Goal: Information Seeking & Learning: Learn about a topic

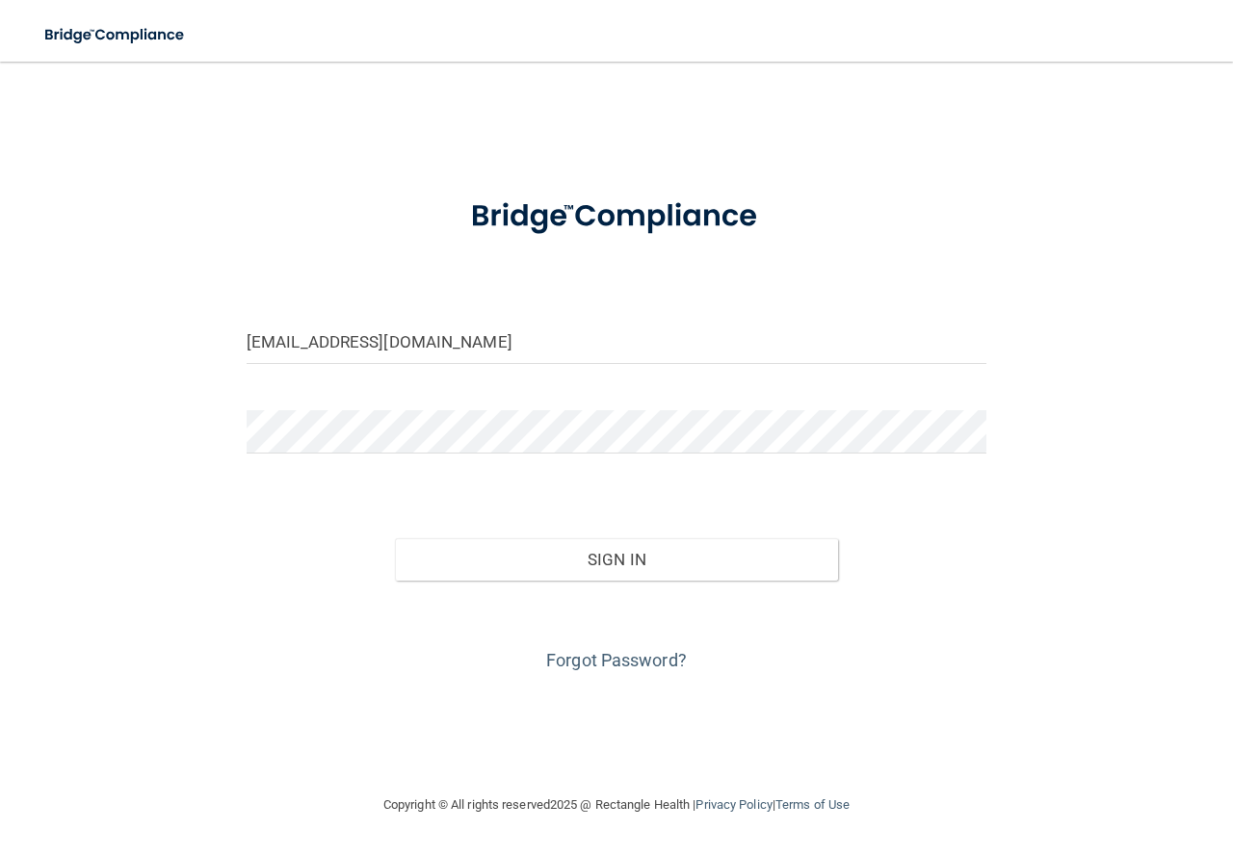
type input "[EMAIL_ADDRESS][DOMAIN_NAME]"
click at [395, 538] on button "Sign In" at bounding box center [617, 559] width 444 height 42
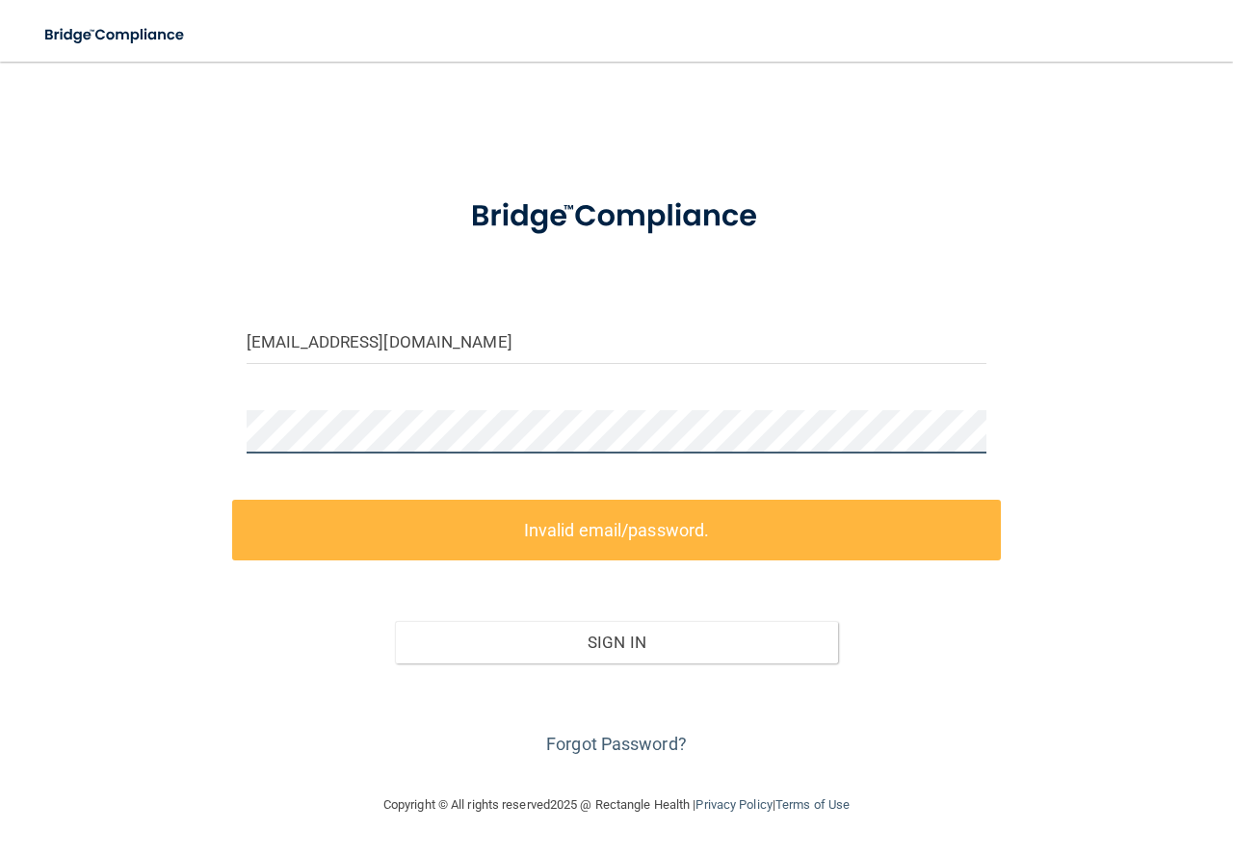
click at [17, 450] on main "[EMAIL_ADDRESS][DOMAIN_NAME] Invalid email/password. You don't have permission …" at bounding box center [616, 459] width 1233 height 795
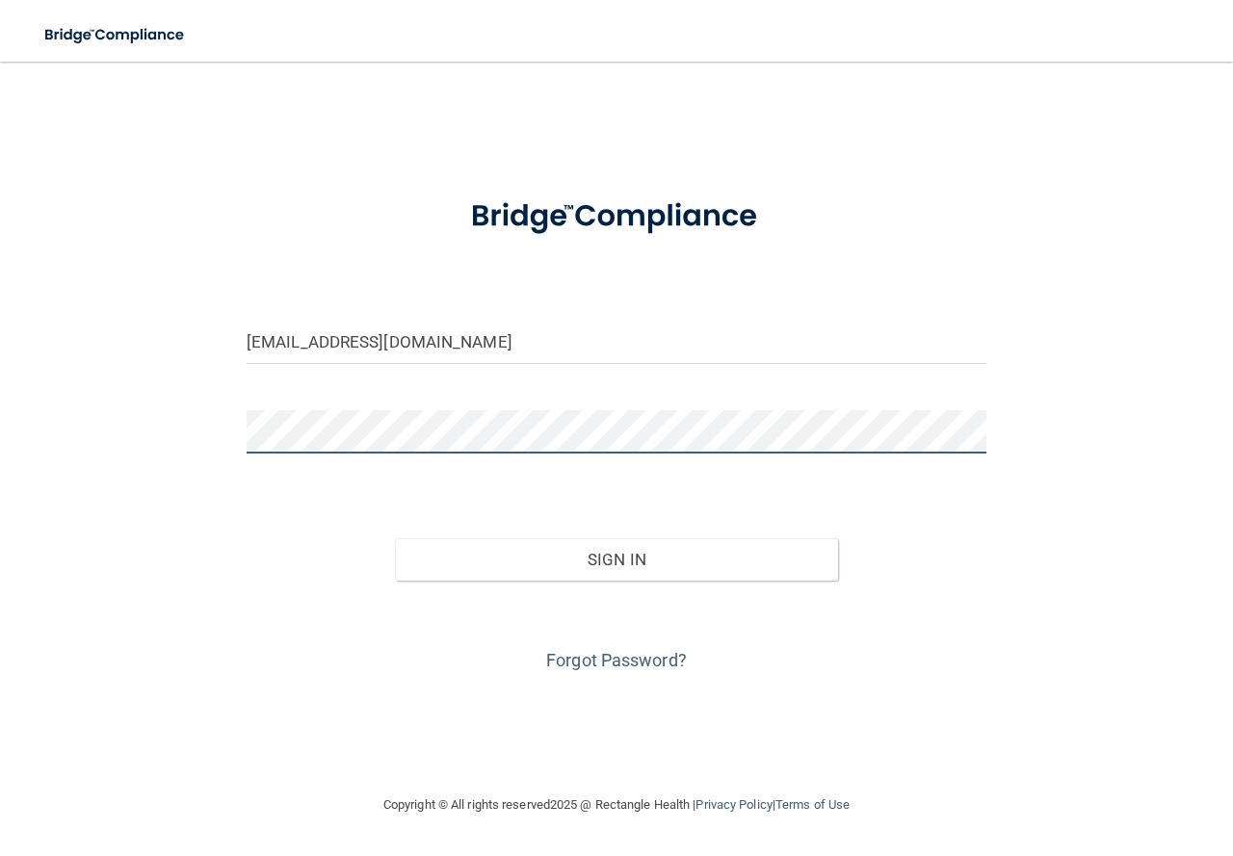
click at [395, 538] on button "Sign In" at bounding box center [617, 559] width 444 height 42
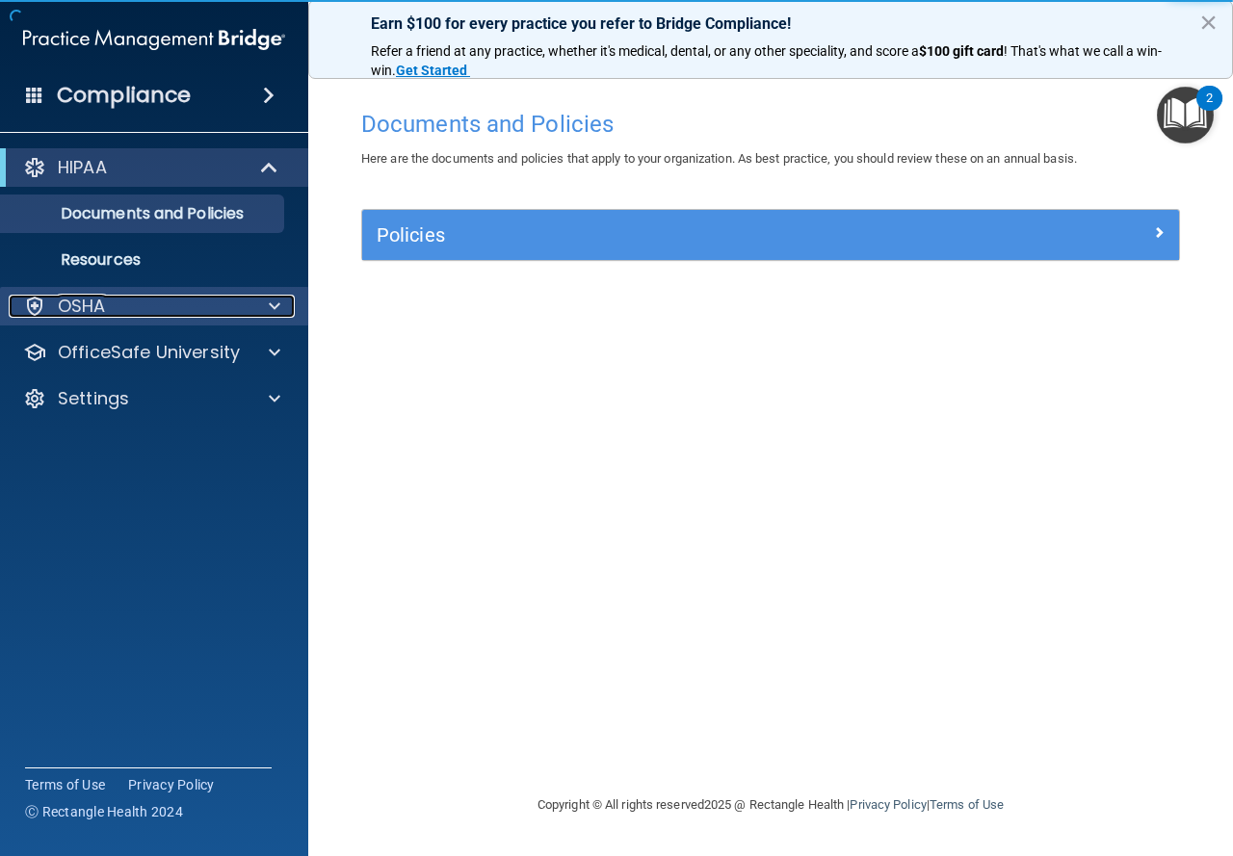
click at [174, 310] on div "OSHA" at bounding box center [128, 306] width 239 height 23
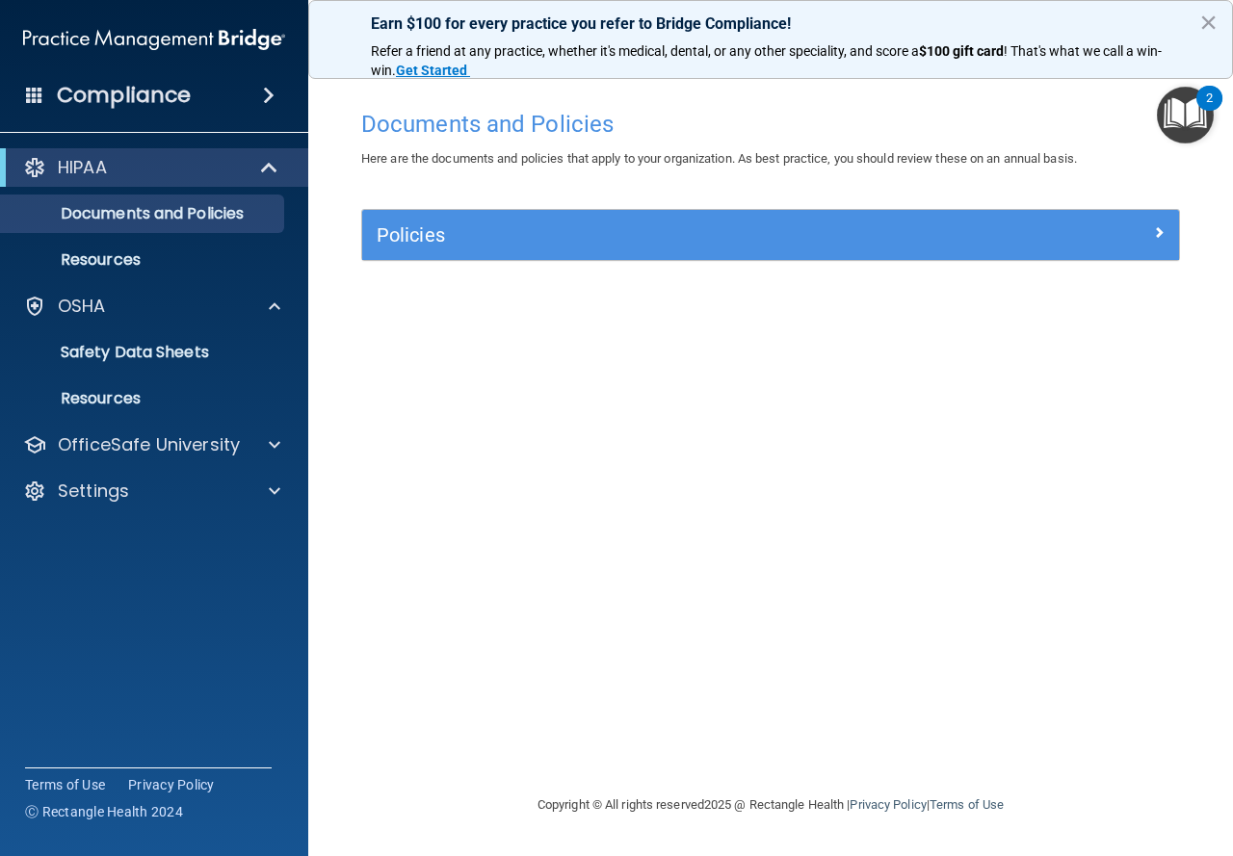
click at [700, 402] on div "Documents and Policies Here are the documents and policies that apply to your o…" at bounding box center [770, 446] width 847 height 693
click at [169, 86] on h4 "Compliance" at bounding box center [124, 95] width 134 height 27
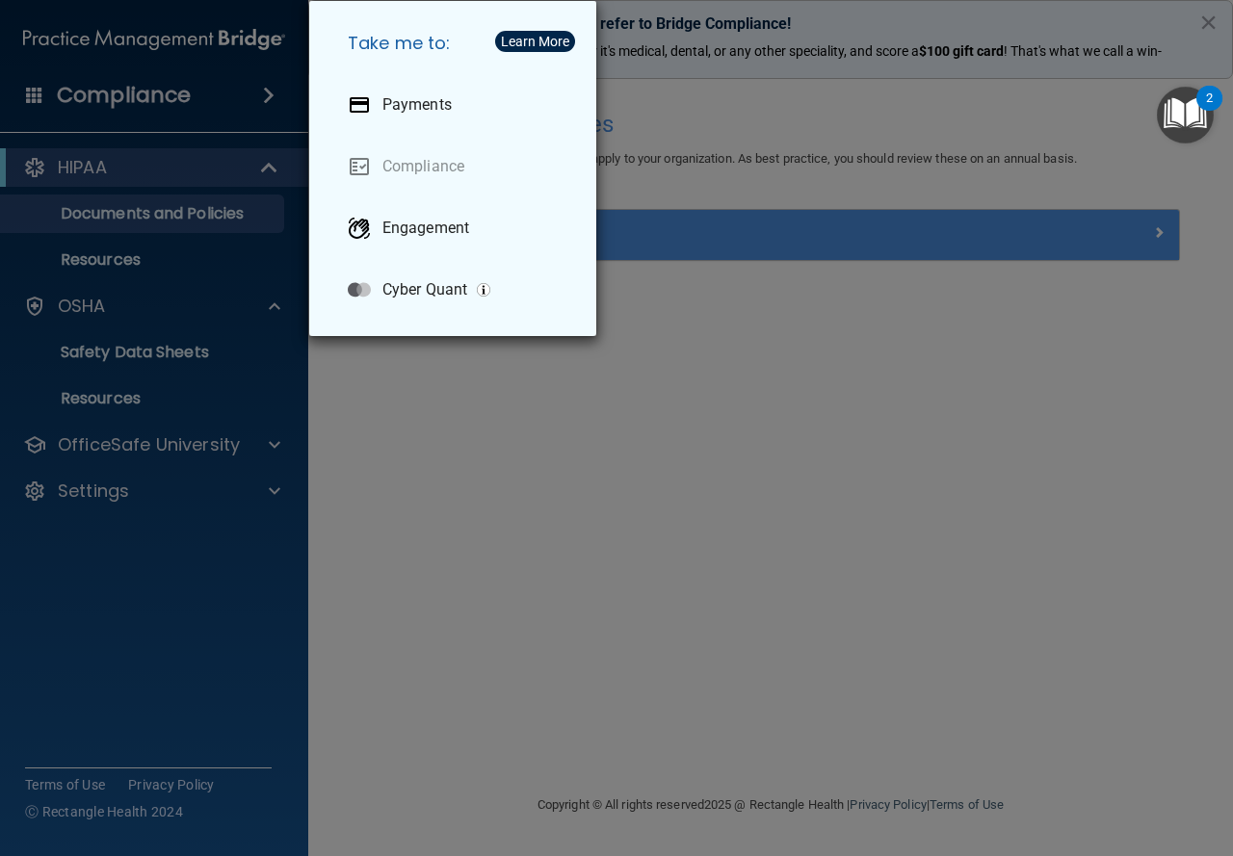
click at [471, 457] on div "Take me to: Payments Compliance Engagement Cyber Quant" at bounding box center [616, 428] width 1233 height 856
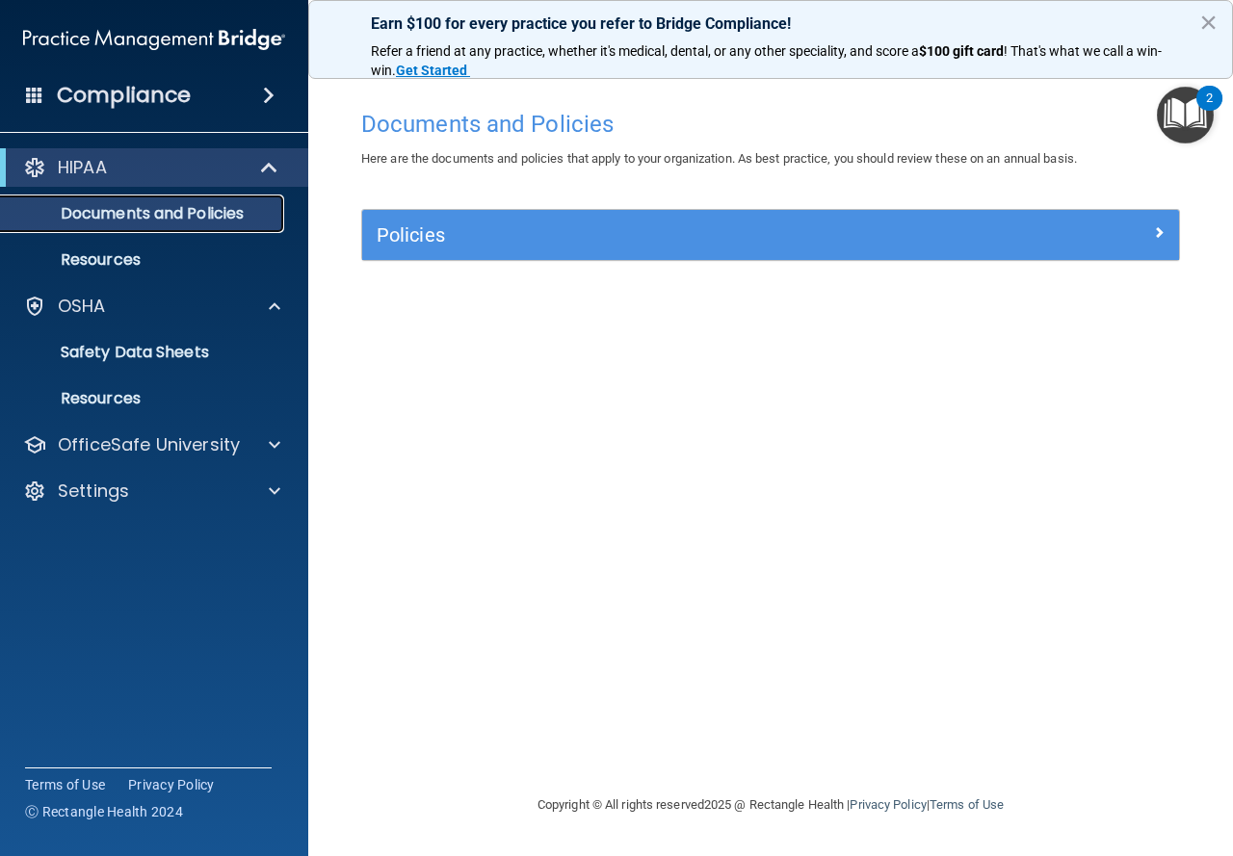
click at [169, 209] on p "Documents and Policies" at bounding box center [144, 213] width 263 height 19
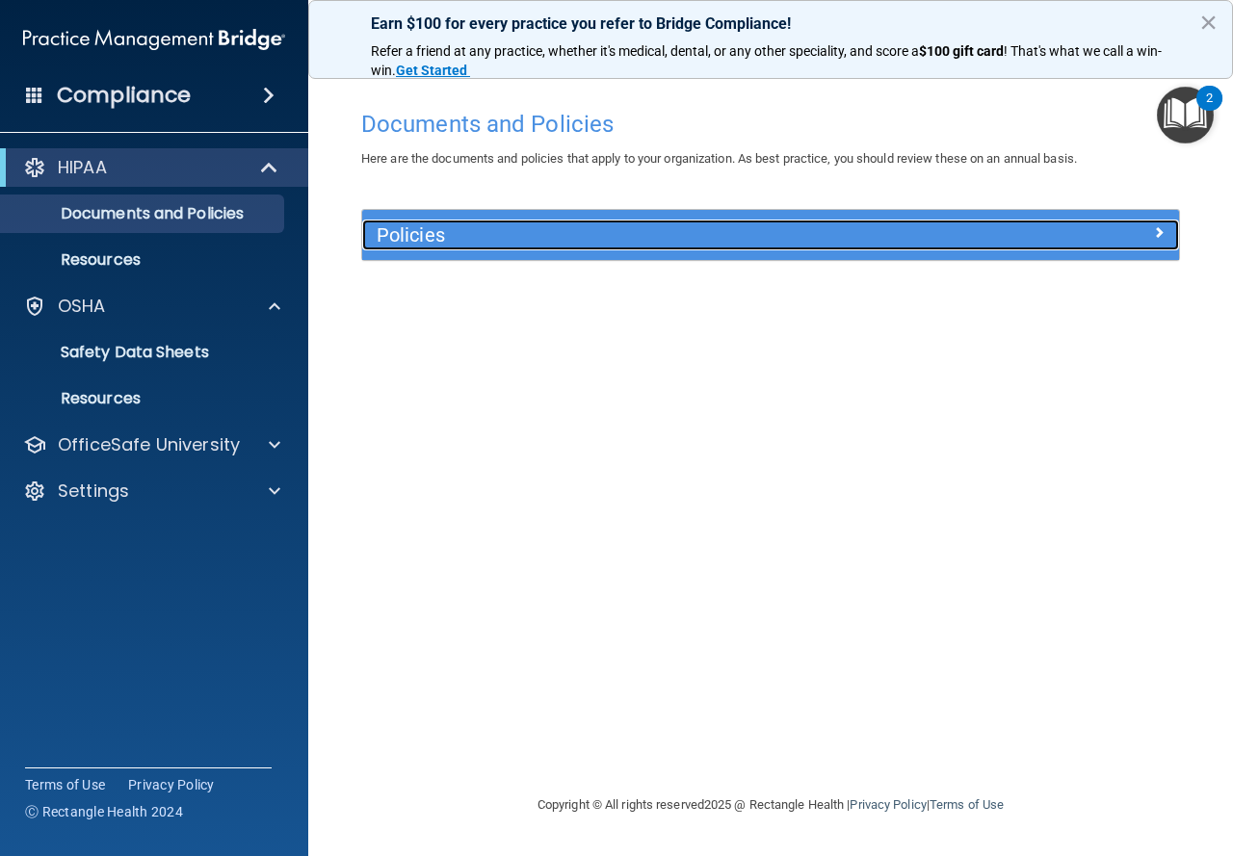
click at [530, 250] on div "Policies" at bounding box center [668, 235] width 612 height 31
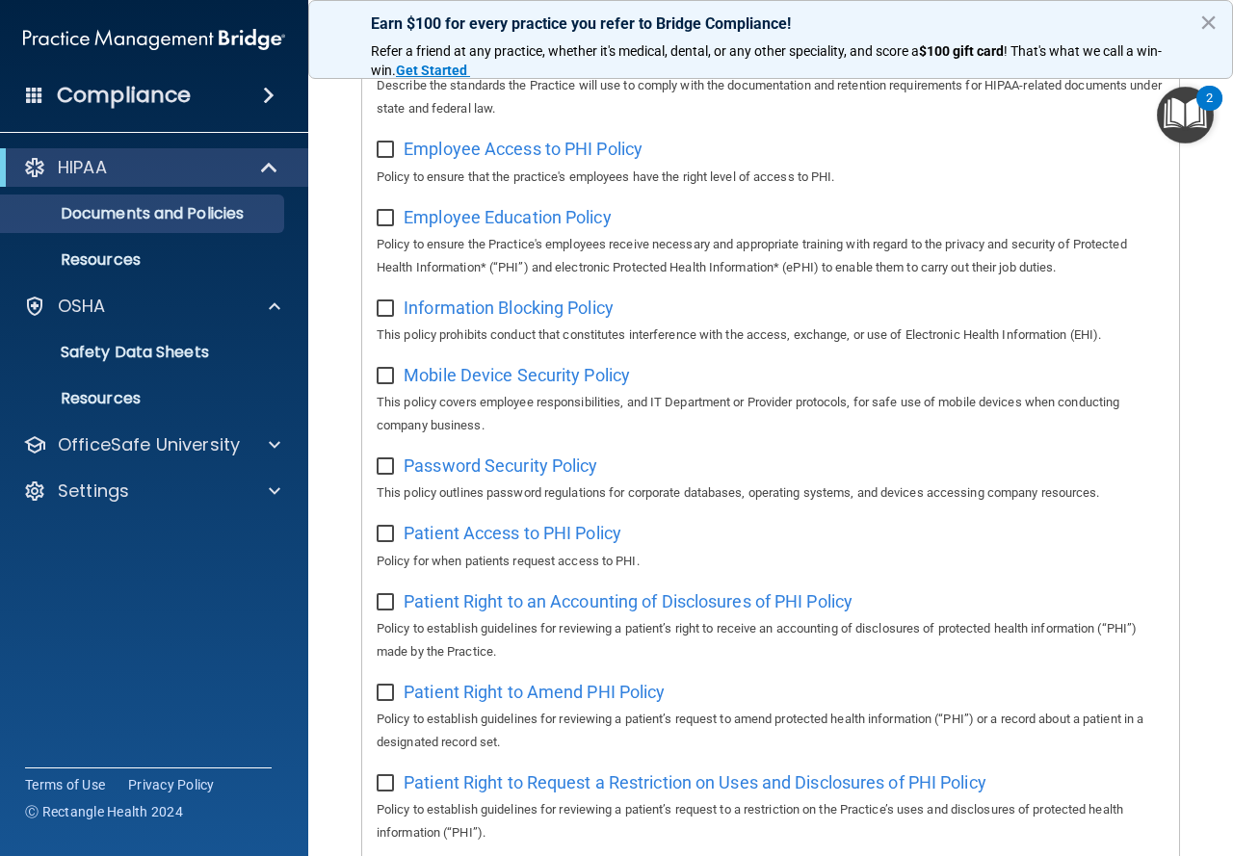
scroll to position [4, 0]
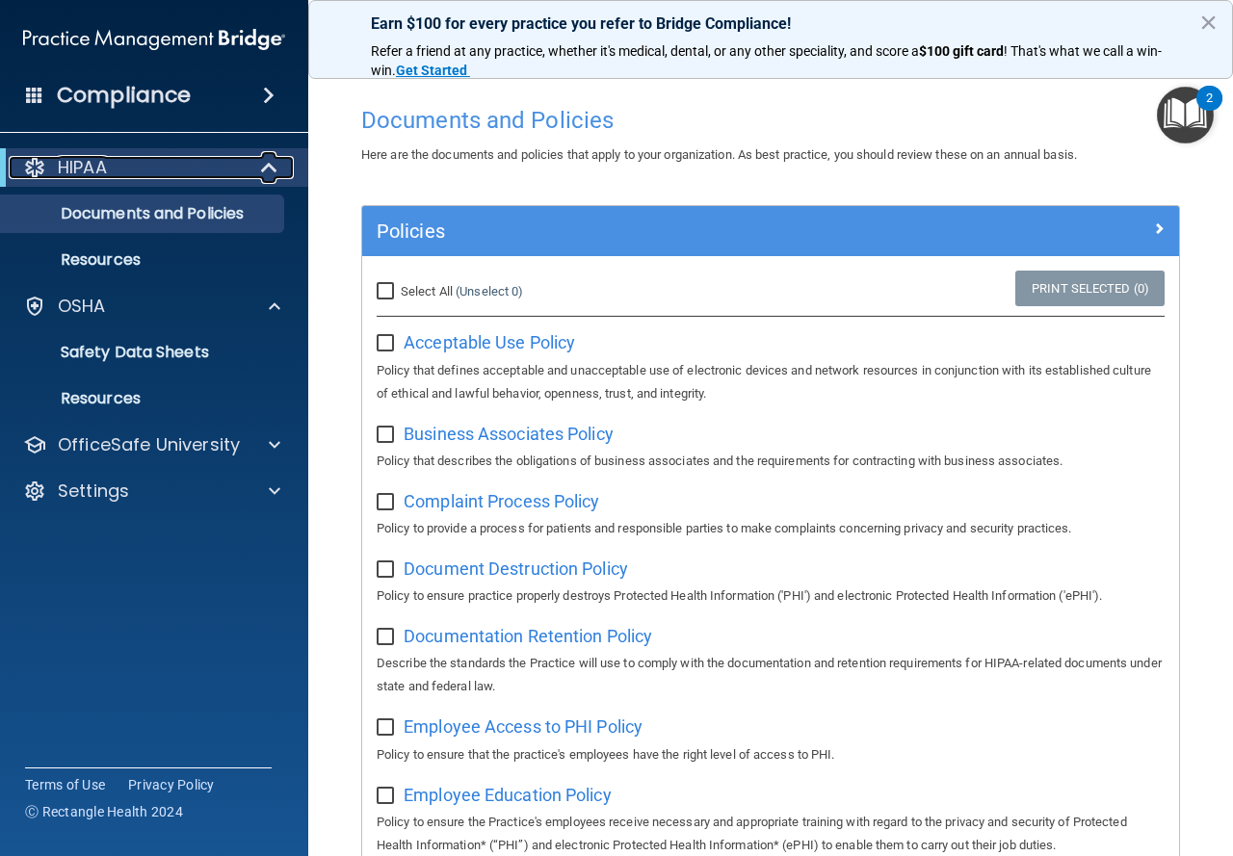
click at [186, 165] on div "HIPAA" at bounding box center [128, 167] width 238 height 23
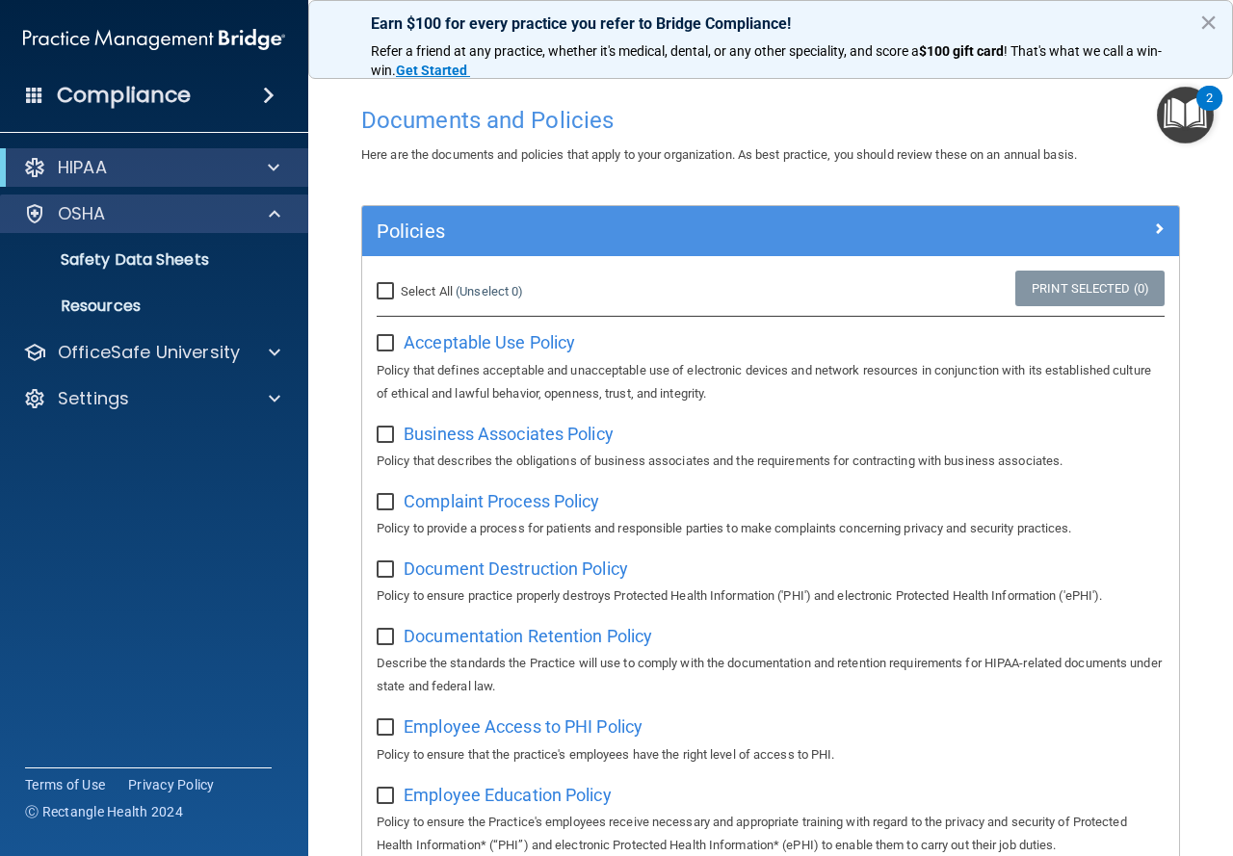
click at [119, 200] on div "OSHA" at bounding box center [154, 214] width 309 height 39
click at [271, 208] on span at bounding box center [275, 213] width 12 height 23
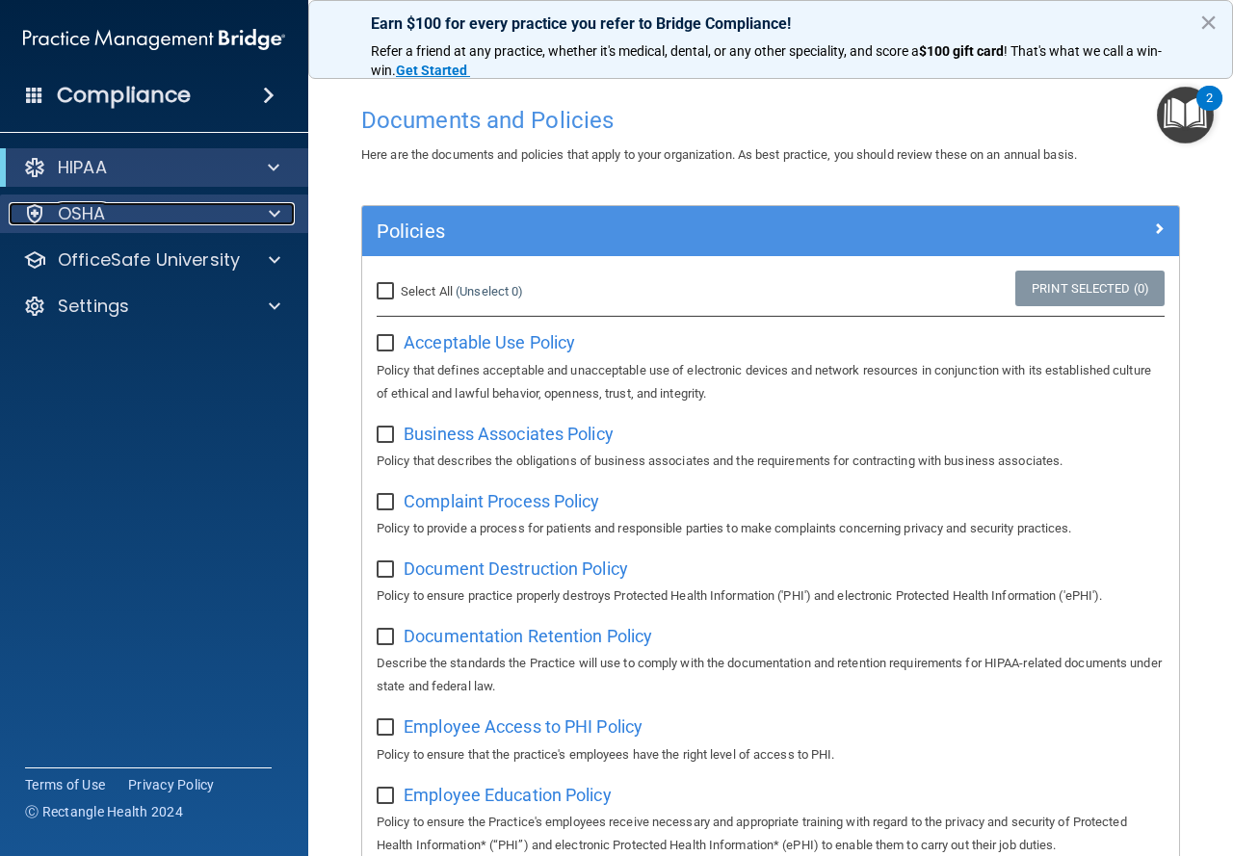
click at [270, 208] on span at bounding box center [275, 213] width 12 height 23
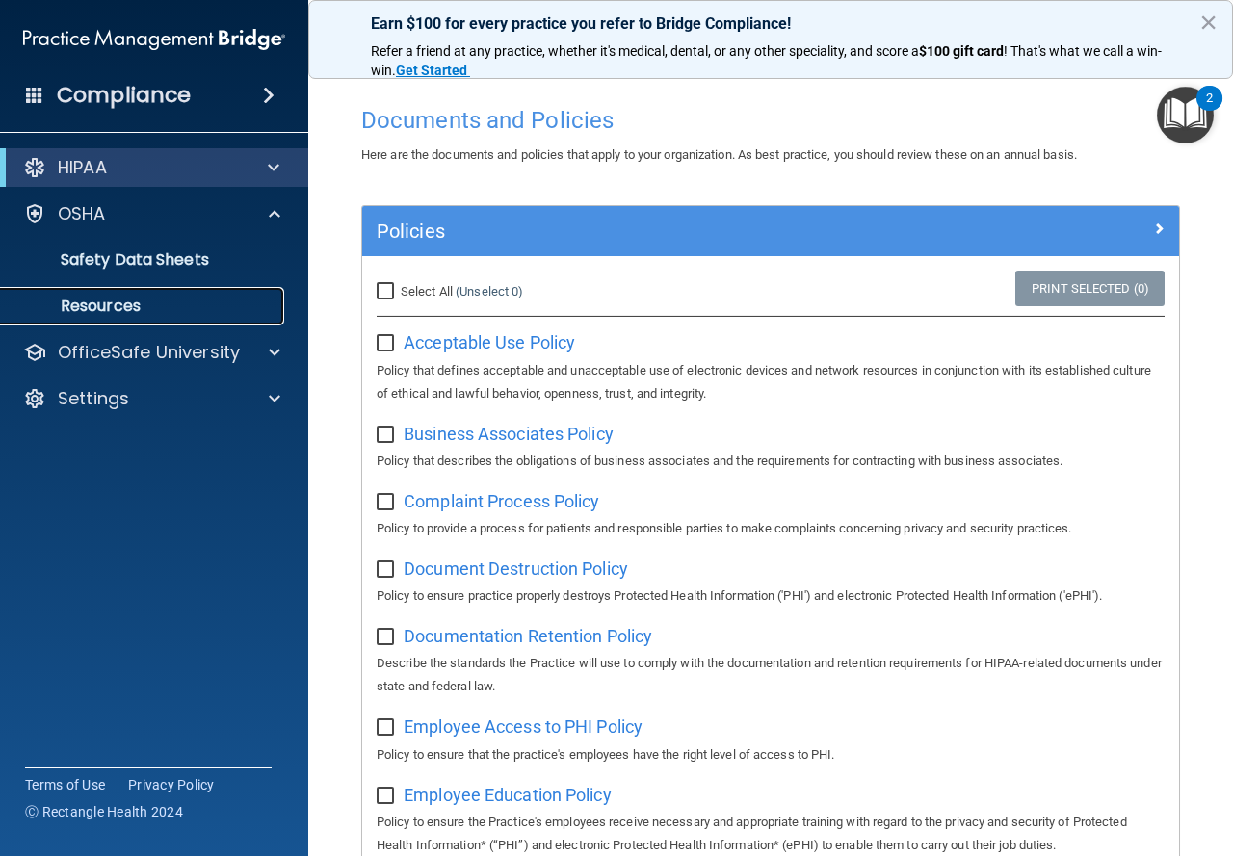
click at [205, 300] on p "Resources" at bounding box center [144, 306] width 263 height 19
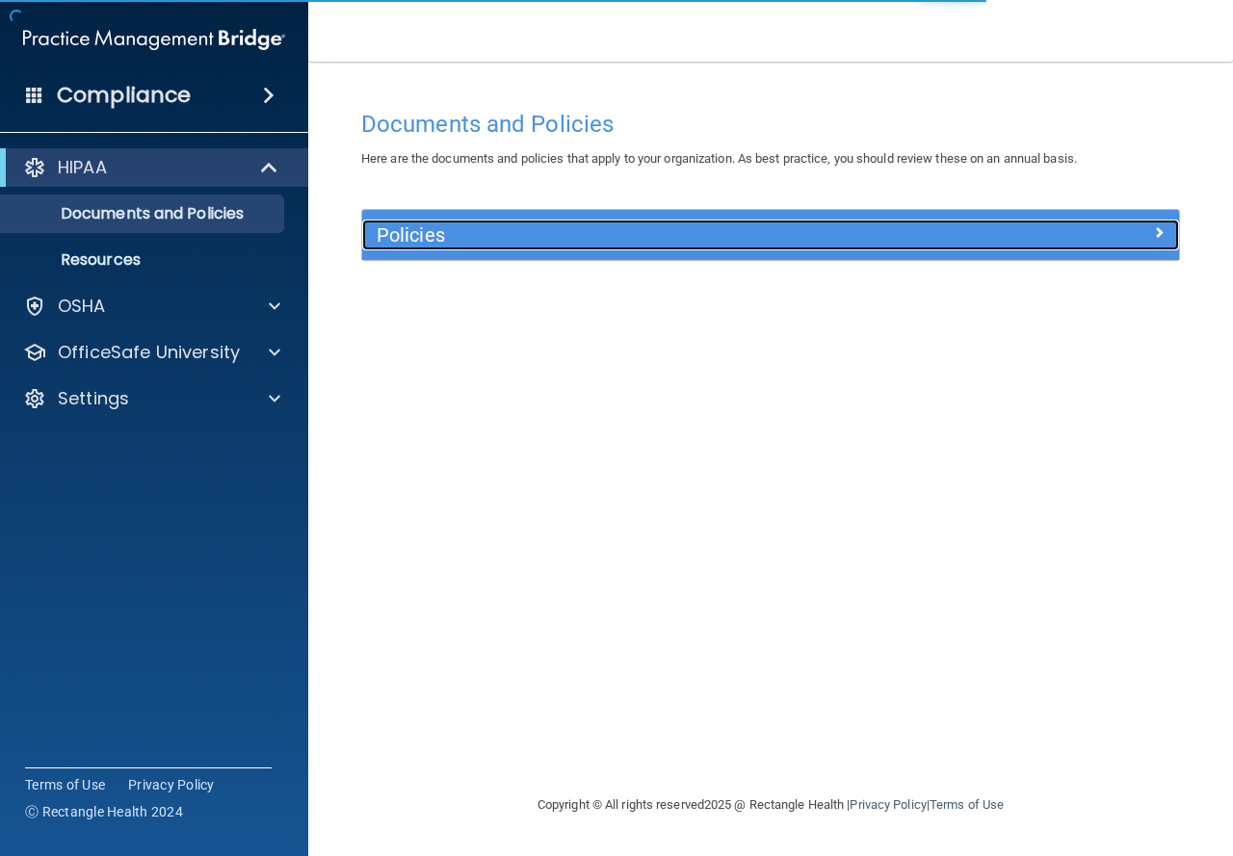
click at [534, 240] on h5 "Policies" at bounding box center [669, 234] width 584 height 21
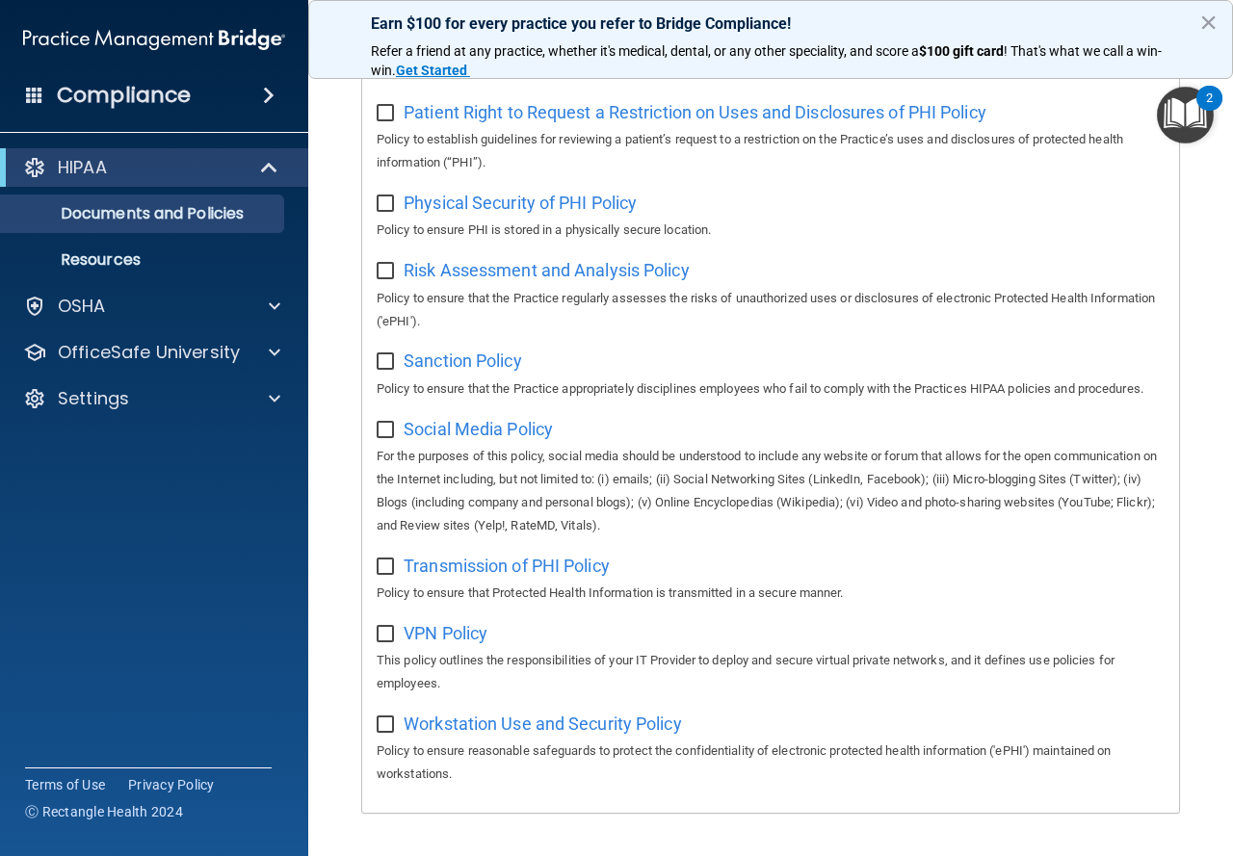
scroll to position [1352, 0]
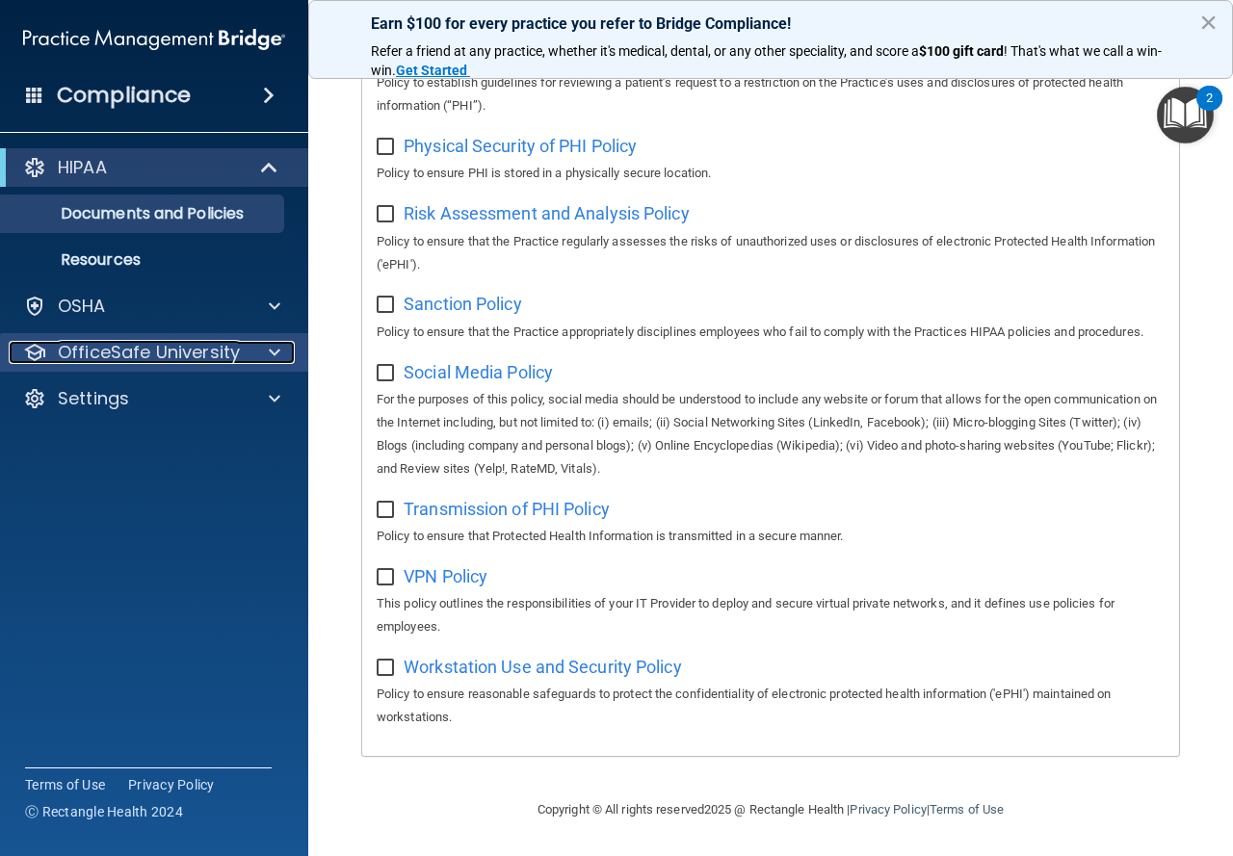
click at [230, 347] on p "OfficeSafe University" at bounding box center [149, 352] width 182 height 23
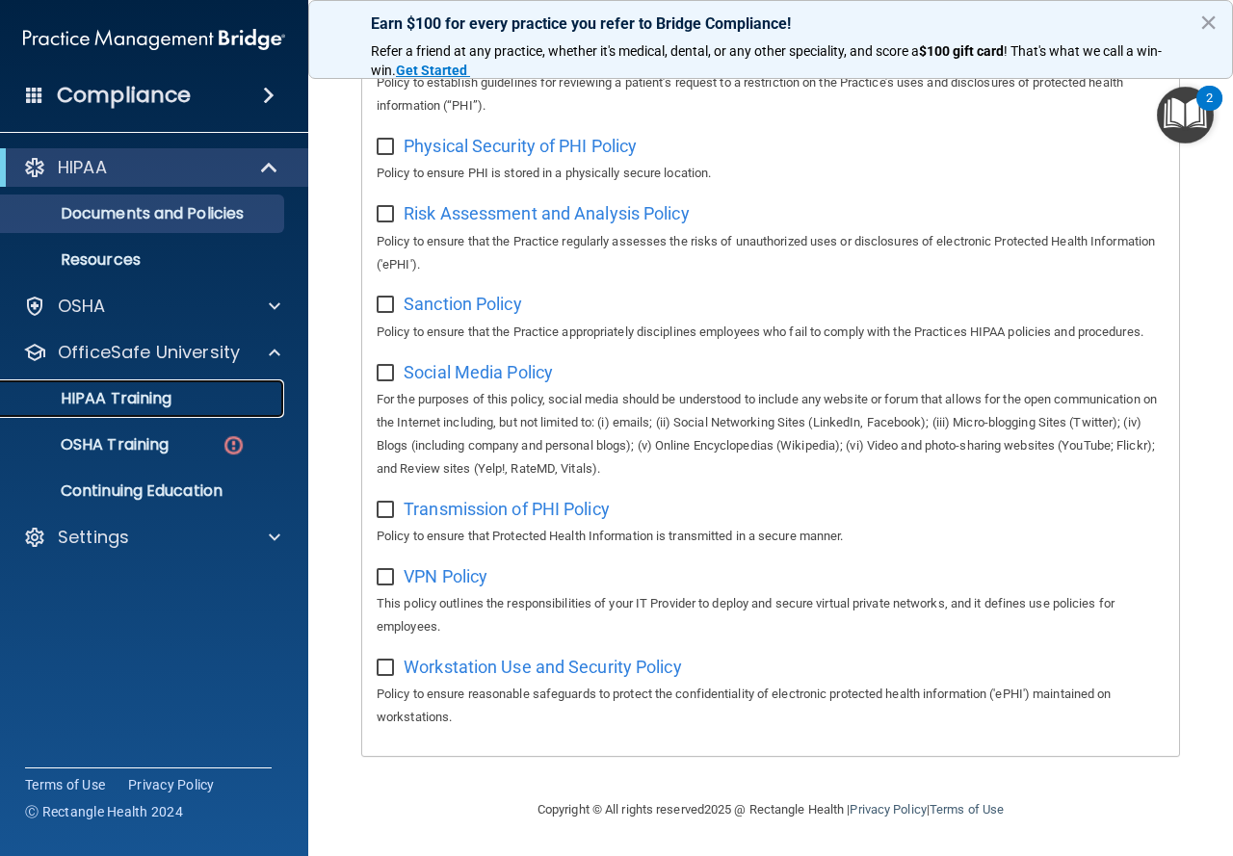
click at [184, 398] on div "HIPAA Training" at bounding box center [144, 398] width 263 height 19
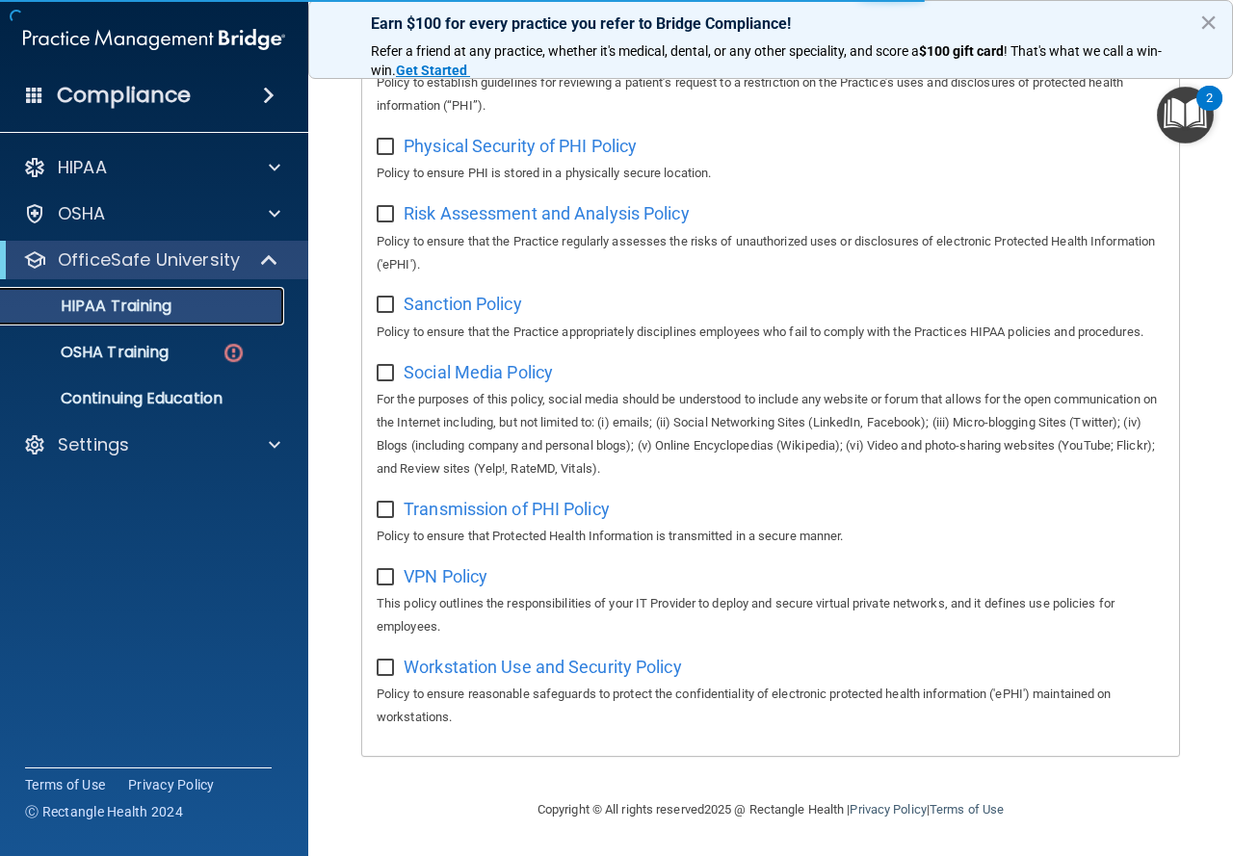
scroll to position [683, 0]
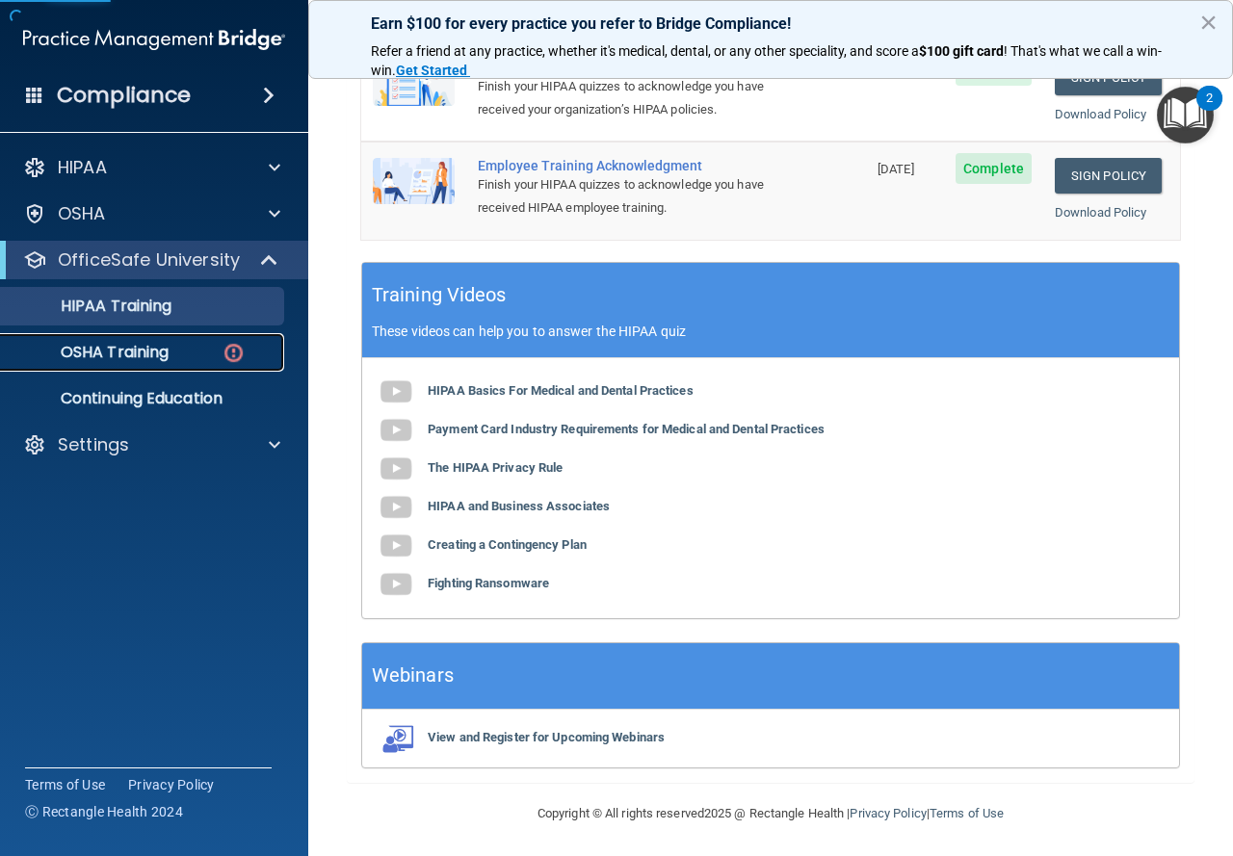
click at [132, 339] on link "OSHA Training" at bounding box center [132, 352] width 303 height 39
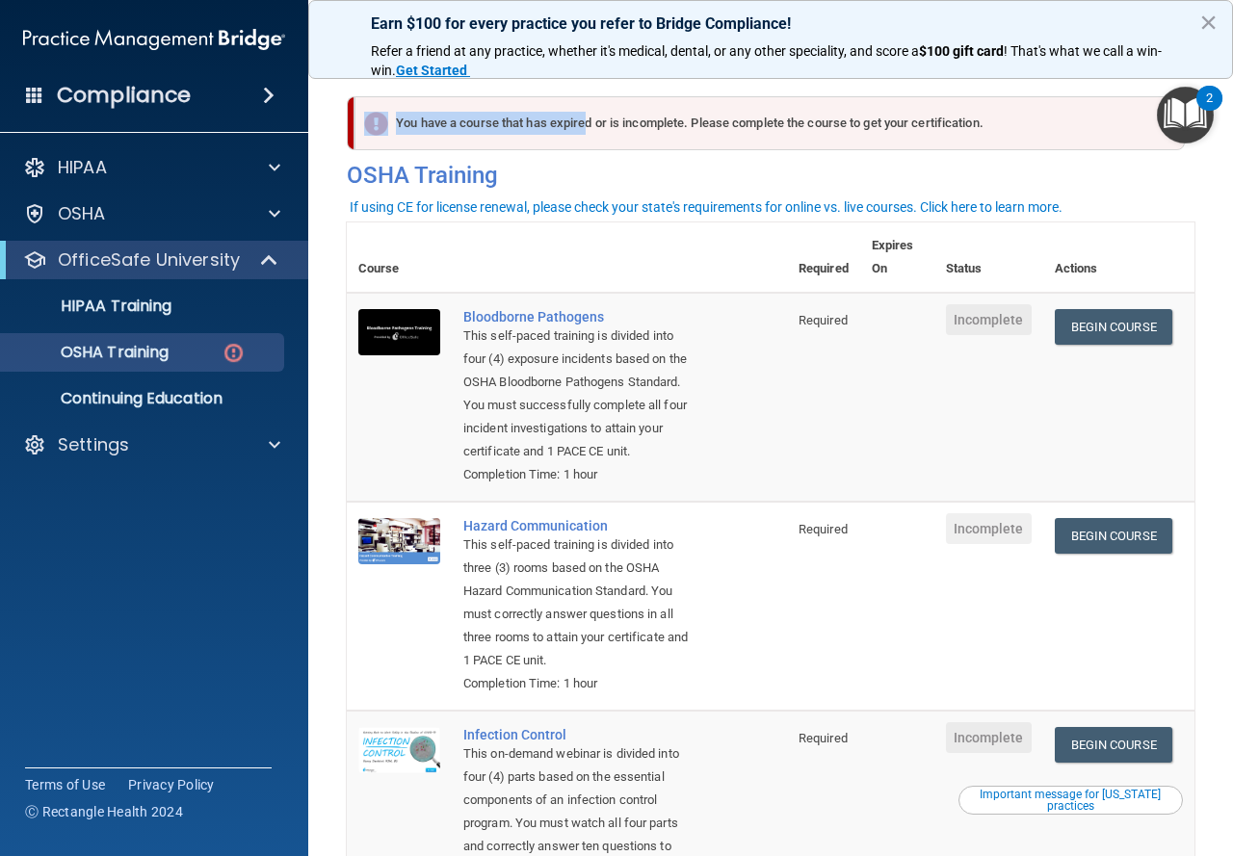
drag, startPoint x: 474, startPoint y: 114, endPoint x: 582, endPoint y: 119, distance: 108.0
click at [581, 119] on div "You have a course that has expired or is incomplete. Please complete the course…" at bounding box center [769, 123] width 830 height 54
click at [737, 121] on div "You have a course that has expired or is incomplete. Please complete the course…" at bounding box center [769, 123] width 830 height 54
drag, startPoint x: 678, startPoint y: 124, endPoint x: 847, endPoint y: 123, distance: 168.5
click at [821, 123] on div "You have a course that has expired or is incomplete. Please complete the course…" at bounding box center [769, 123] width 830 height 54
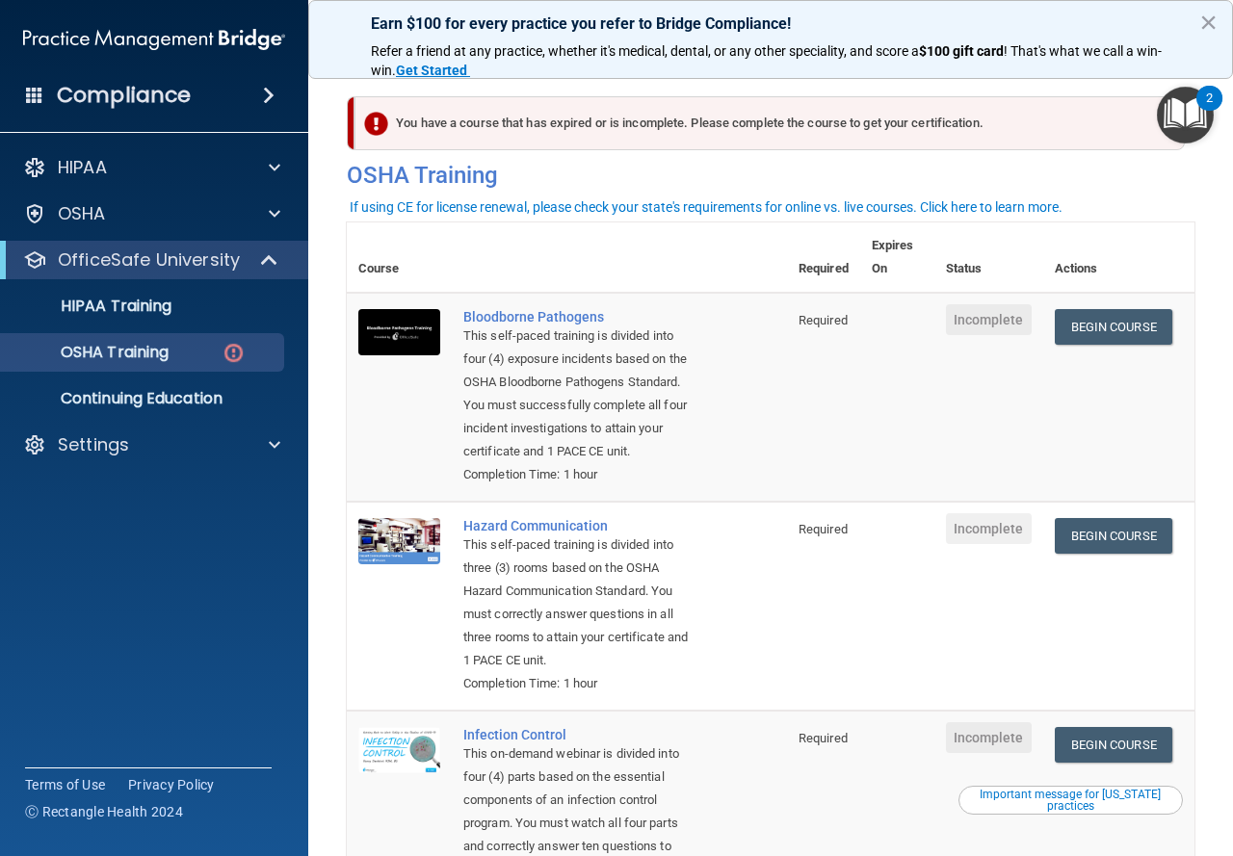
click at [891, 122] on div "You have a course that has expired or is incomplete. Please complete the course…" at bounding box center [769, 123] width 830 height 54
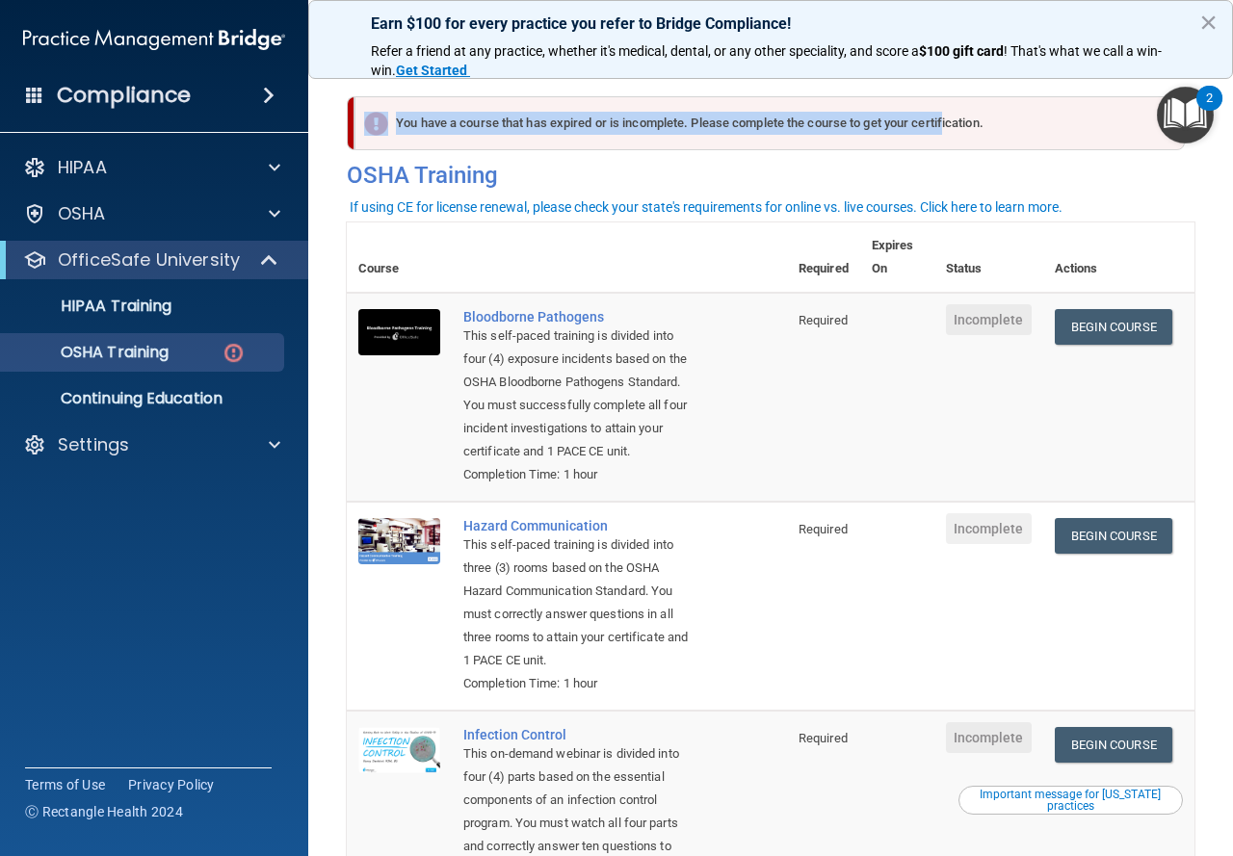
drag, startPoint x: 947, startPoint y: 120, endPoint x: 662, endPoint y: 134, distance: 285.4
click at [697, 132] on div "You have a course that has expired or is incomplete. Please complete the course…" at bounding box center [769, 123] width 830 height 54
click at [568, 135] on div "You have a course that has expired or is incomplete. Please complete the course…" at bounding box center [769, 123] width 830 height 54
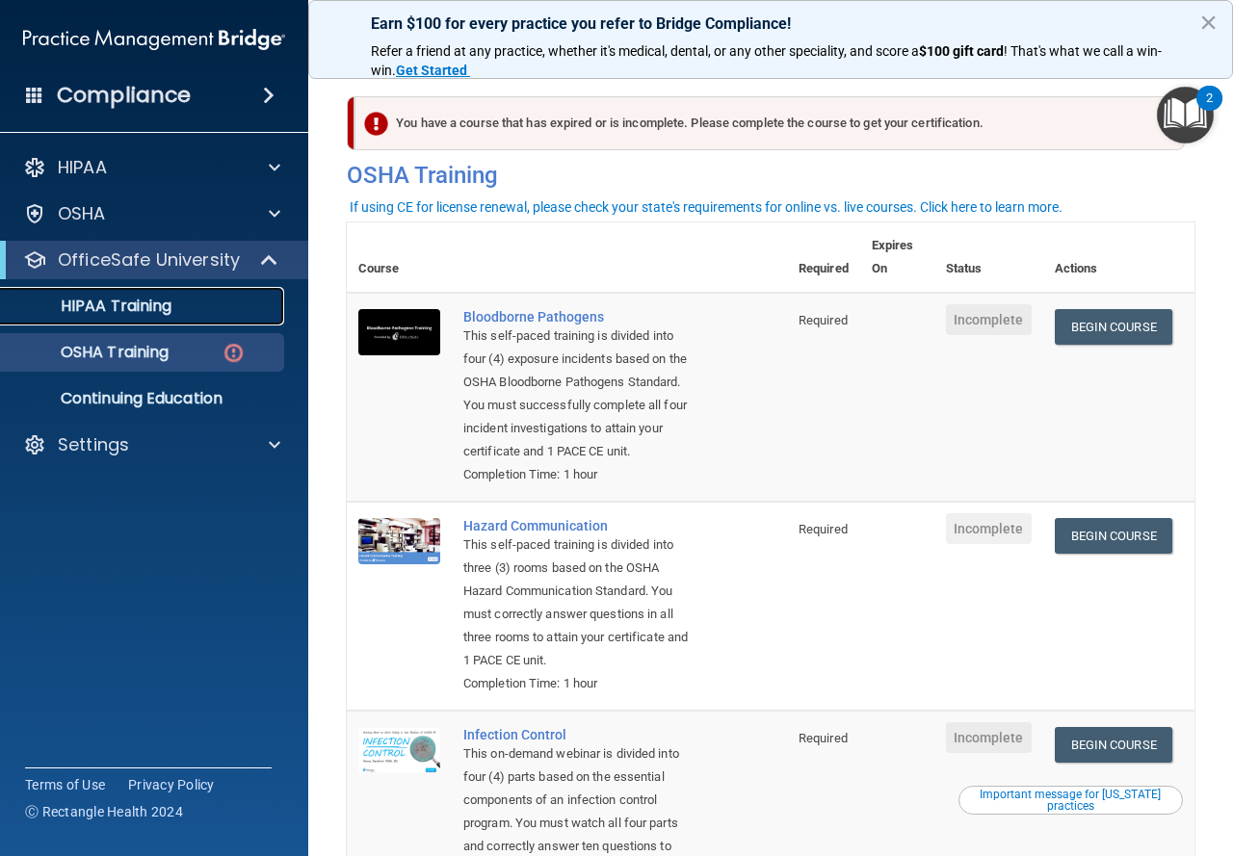
click at [166, 311] on p "HIPAA Training" at bounding box center [92, 306] width 159 height 19
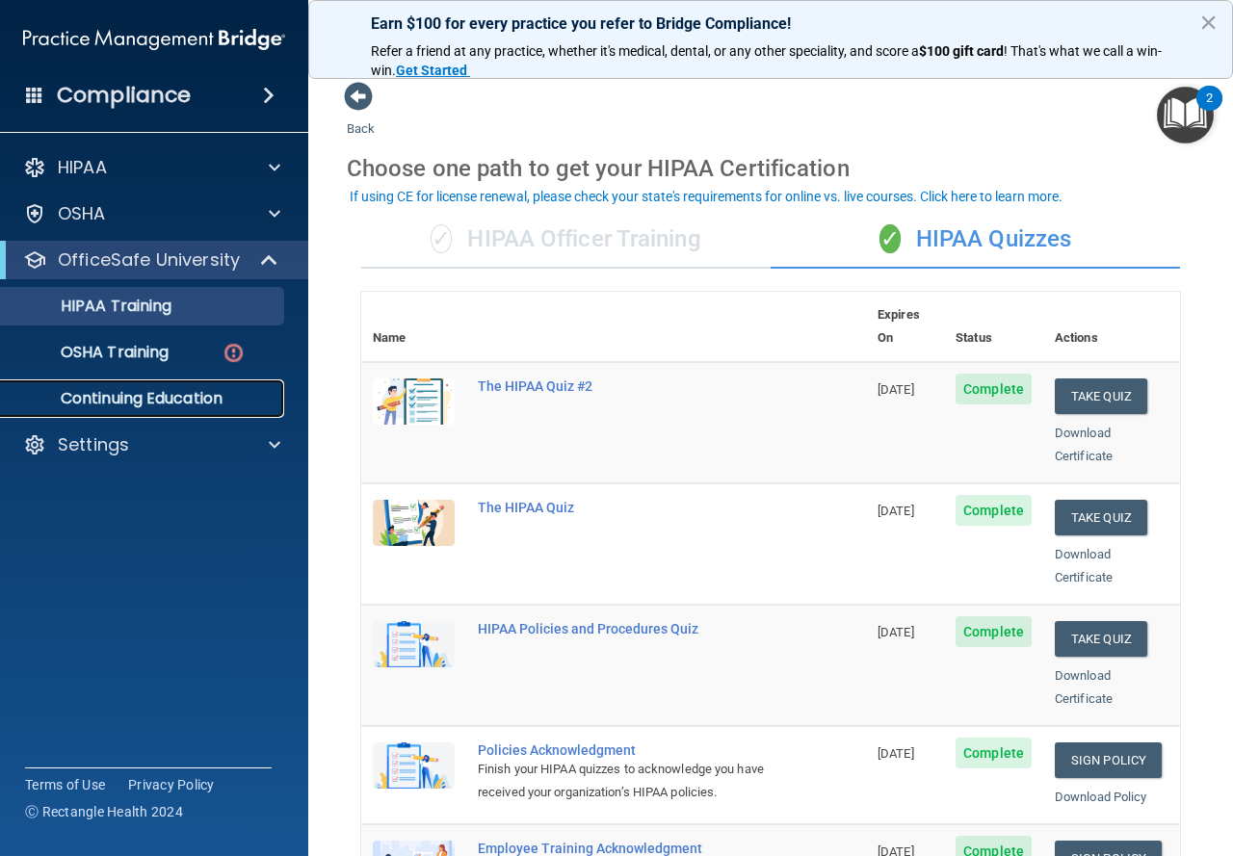
click at [168, 396] on p "Continuing Education" at bounding box center [144, 398] width 263 height 19
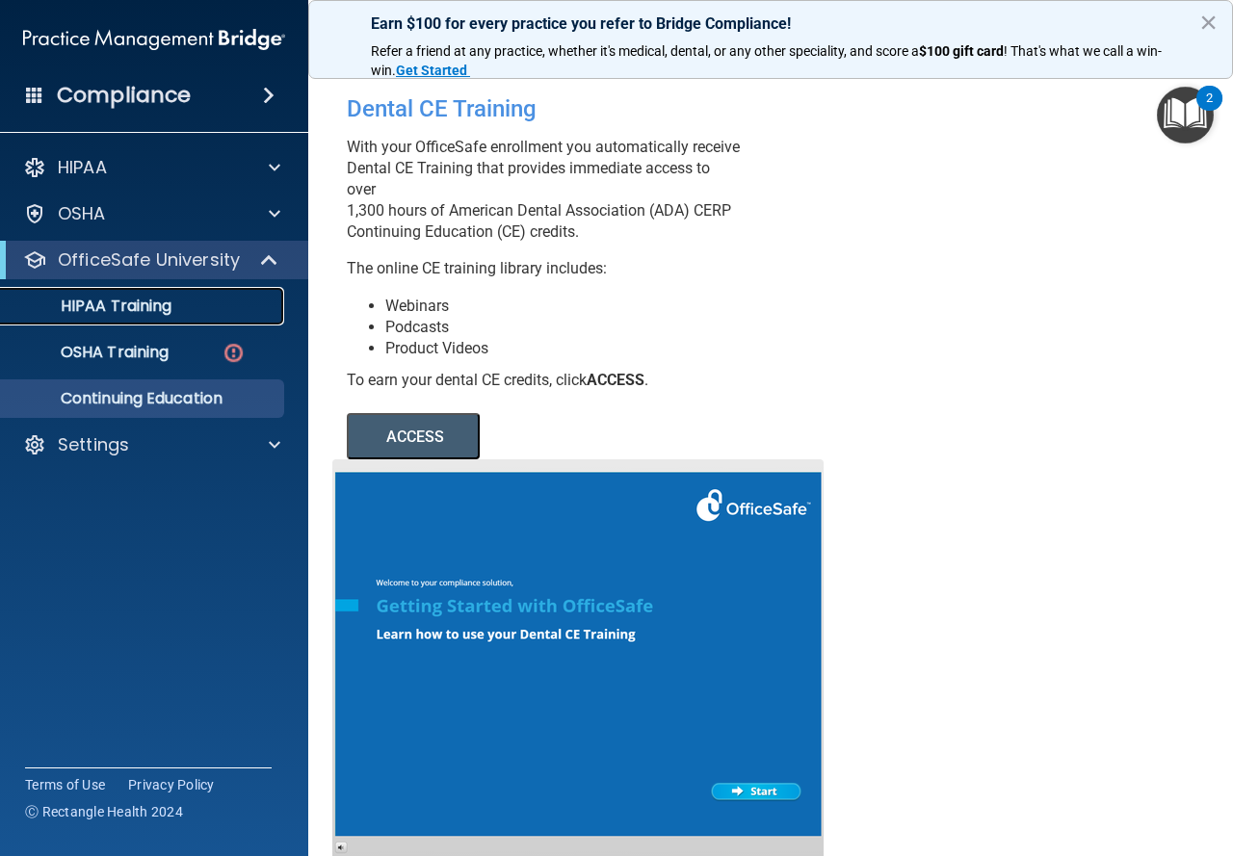
click at [140, 305] on p "HIPAA Training" at bounding box center [92, 306] width 159 height 19
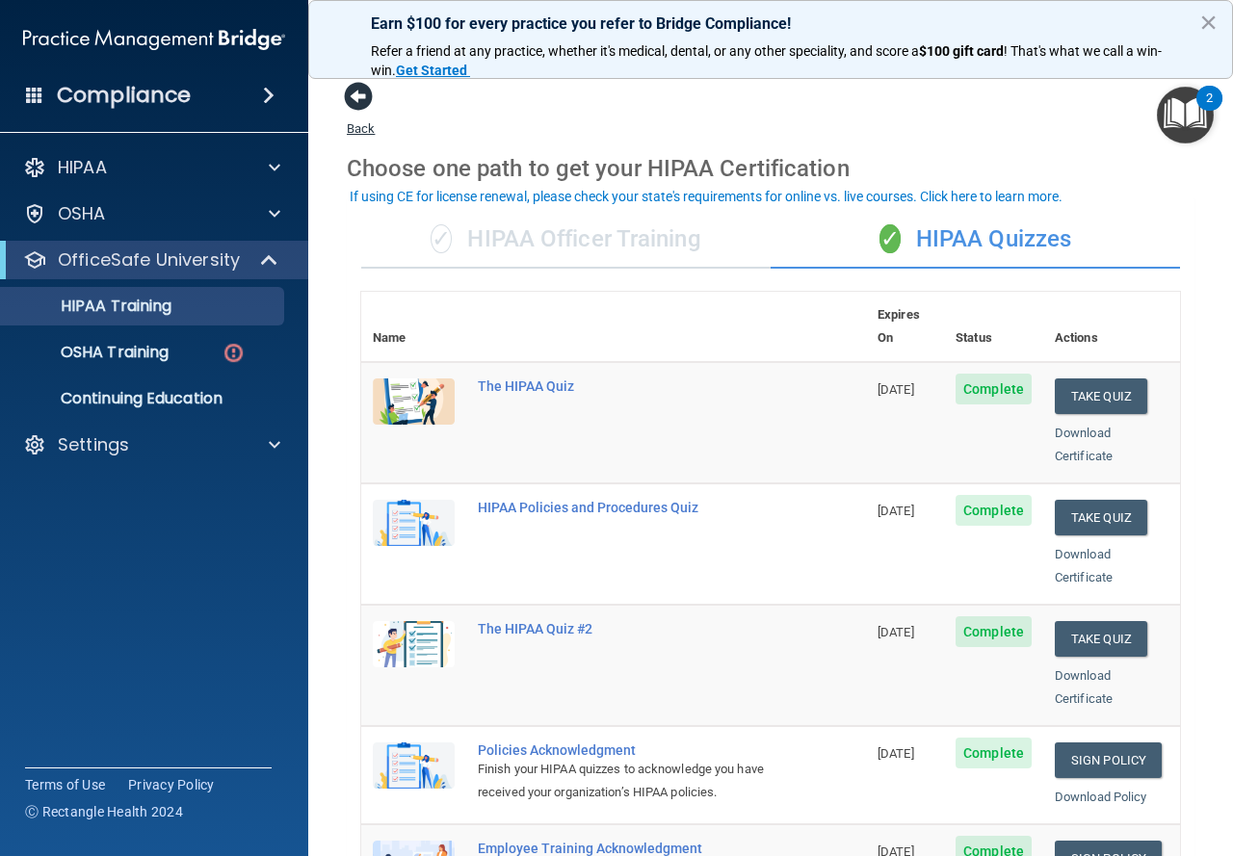
click at [364, 99] on span at bounding box center [358, 96] width 29 height 29
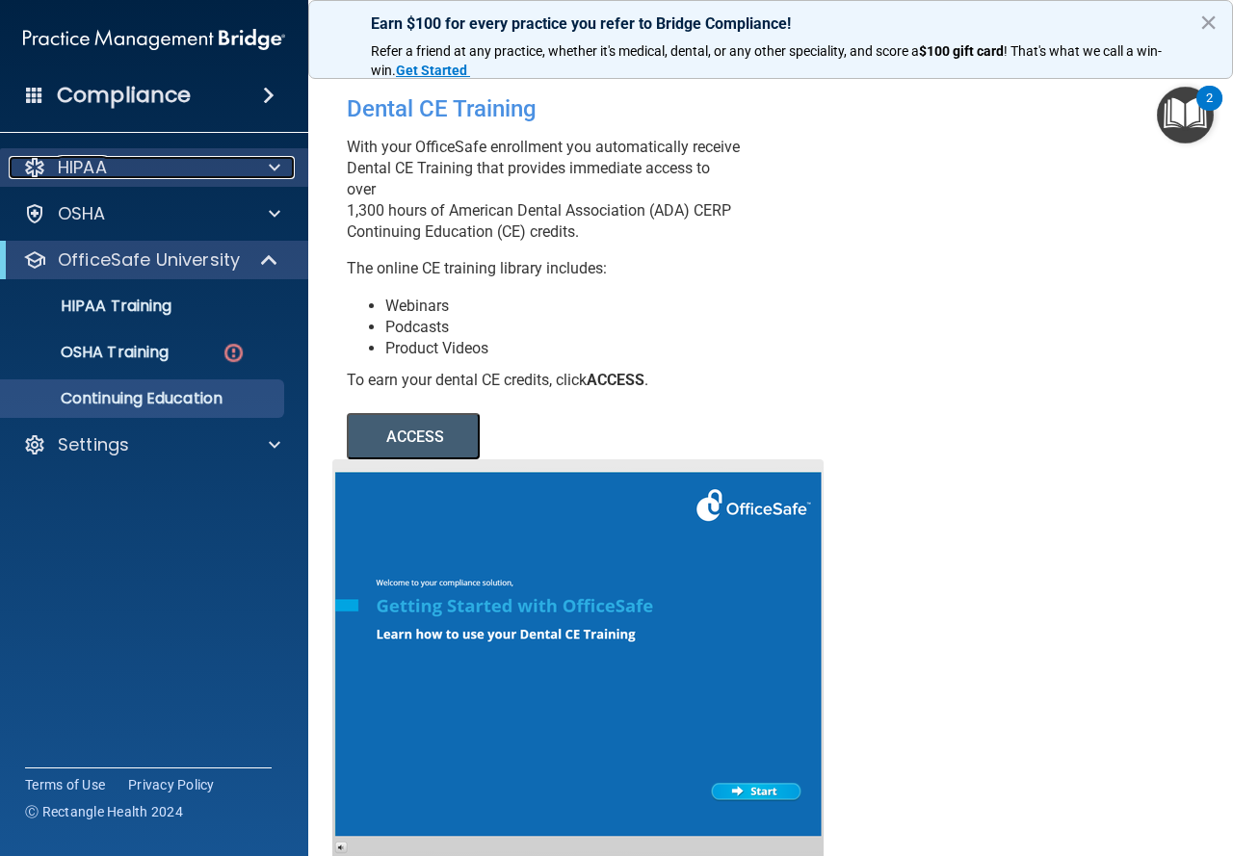
click at [266, 168] on div at bounding box center [272, 167] width 48 height 23
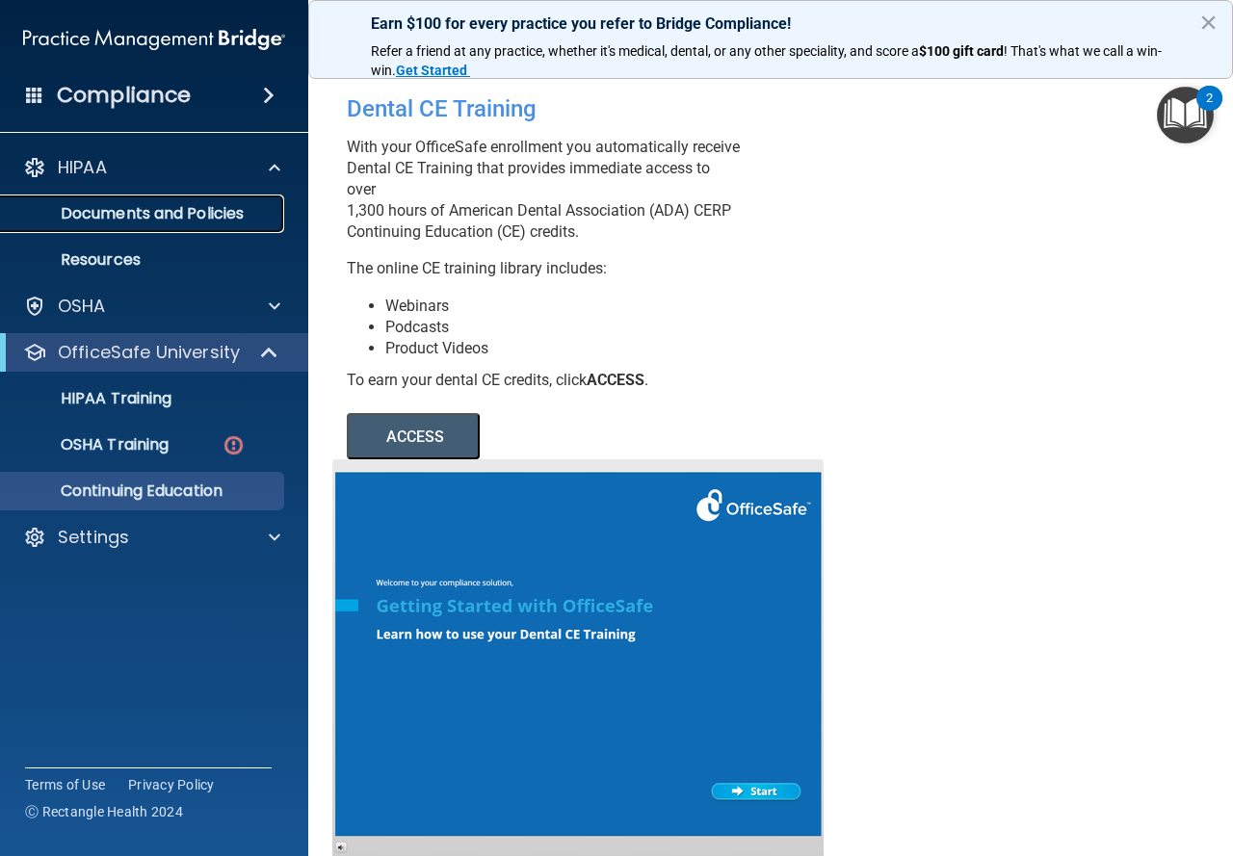
click at [248, 208] on p "Documents and Policies" at bounding box center [144, 213] width 263 height 19
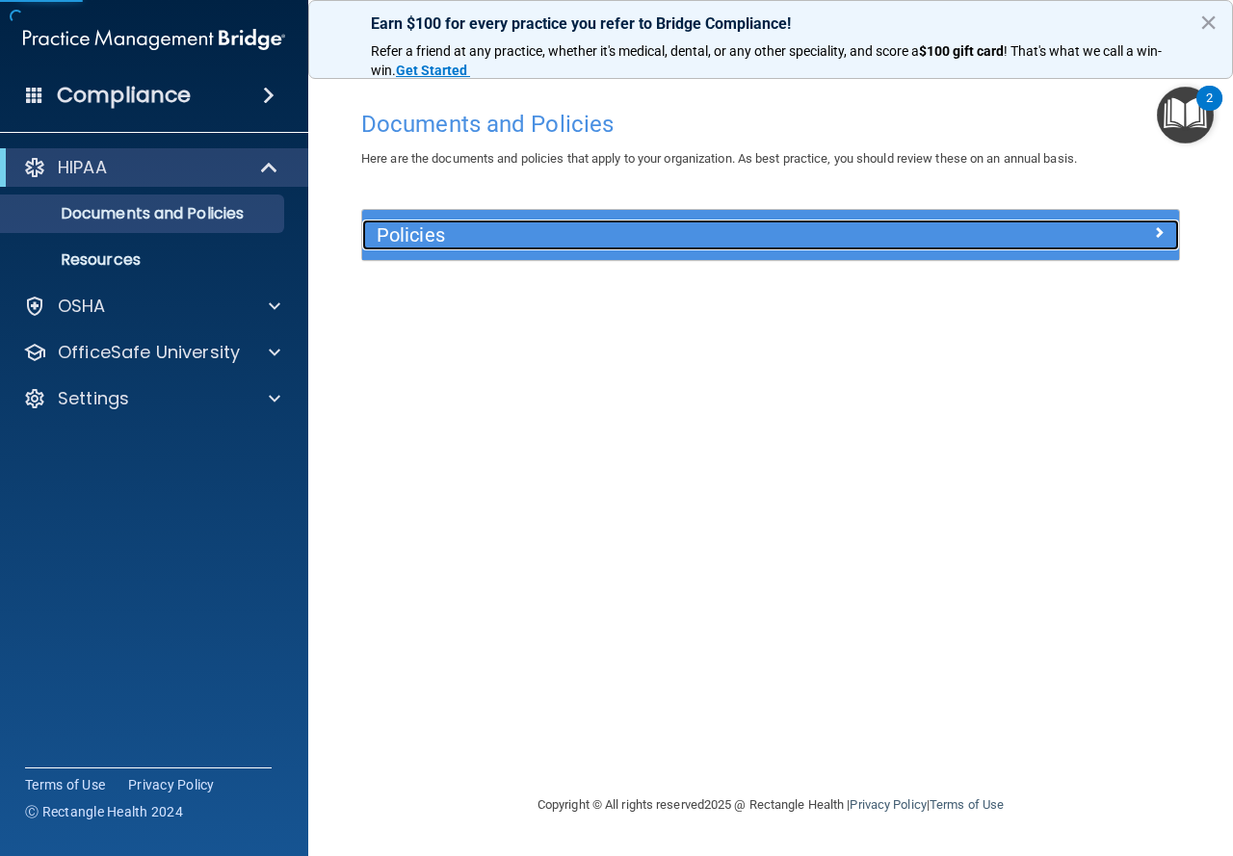
click at [648, 229] on h5 "Policies" at bounding box center [669, 234] width 584 height 21
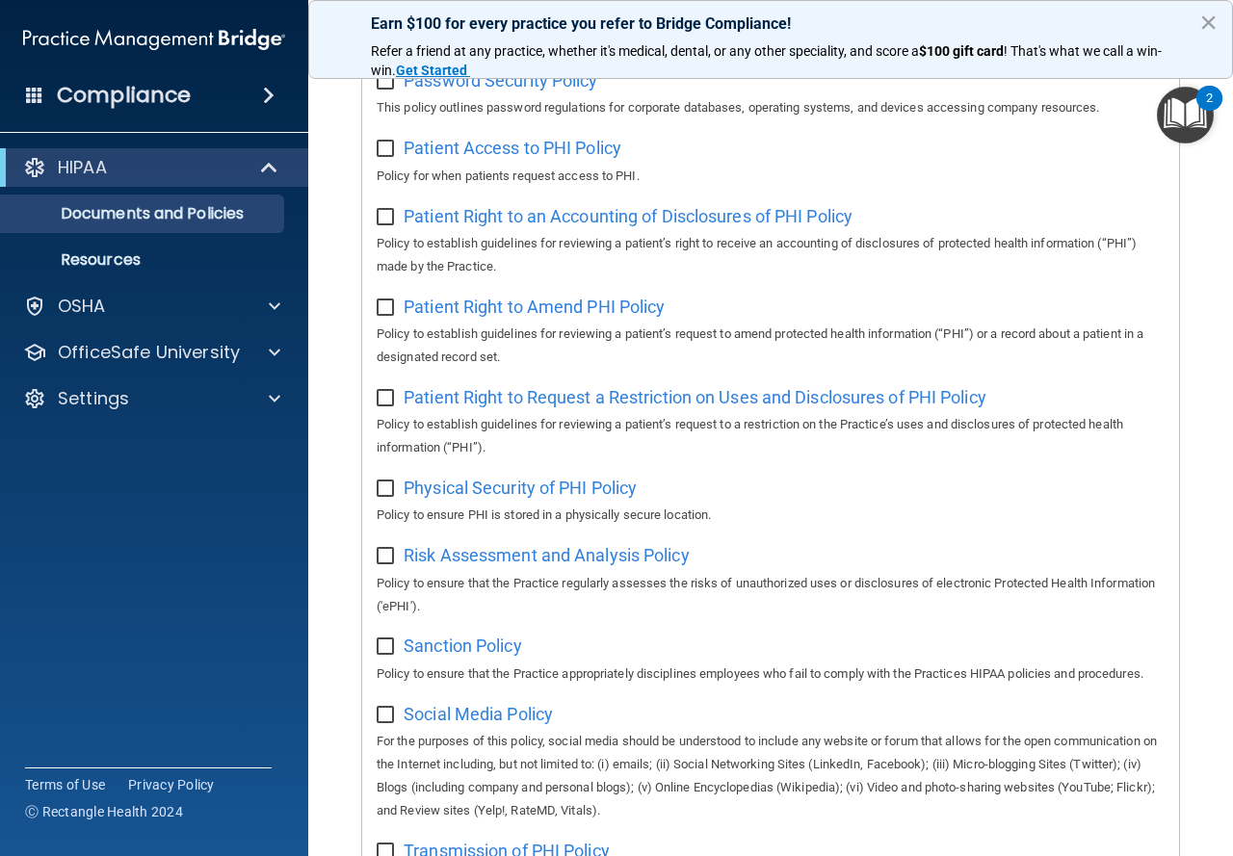
scroll to position [678, 0]
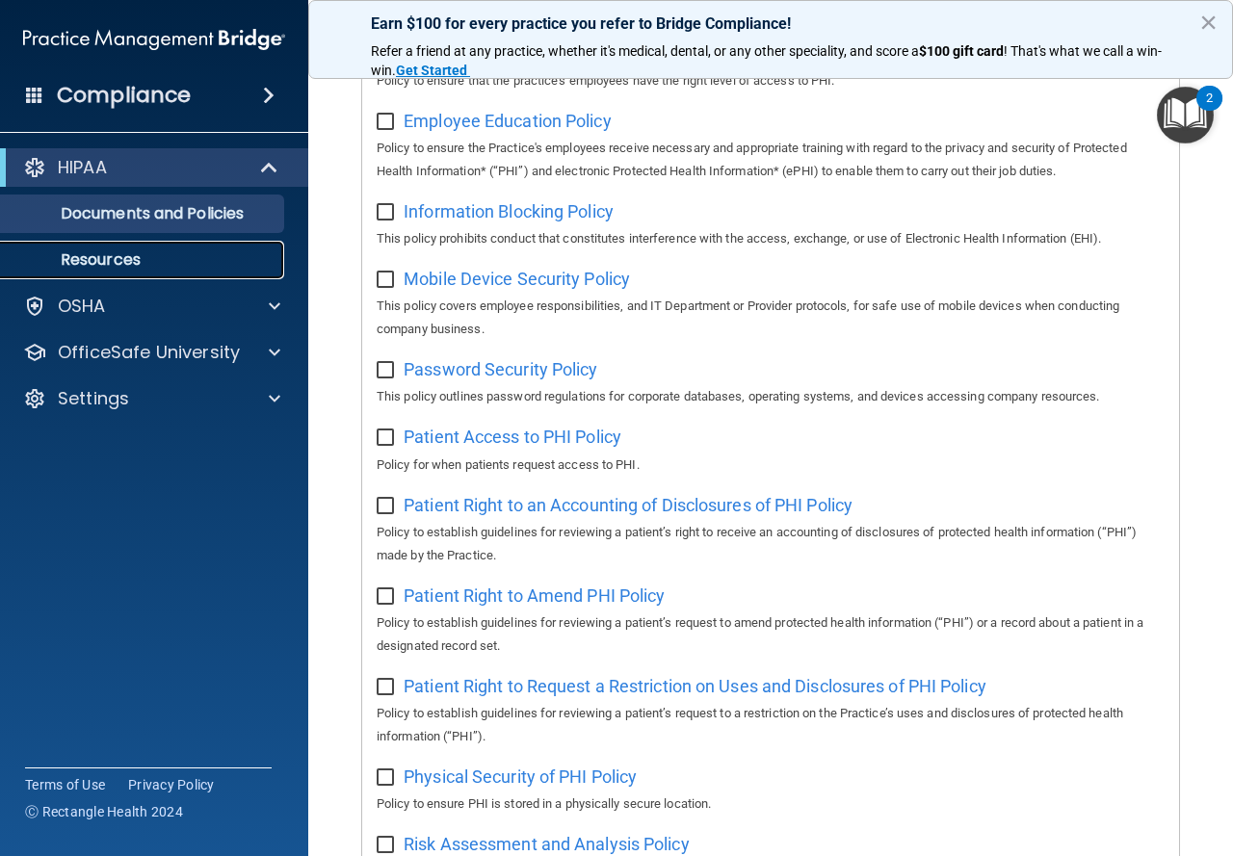
click at [161, 244] on link "Resources" at bounding box center [132, 260] width 303 height 39
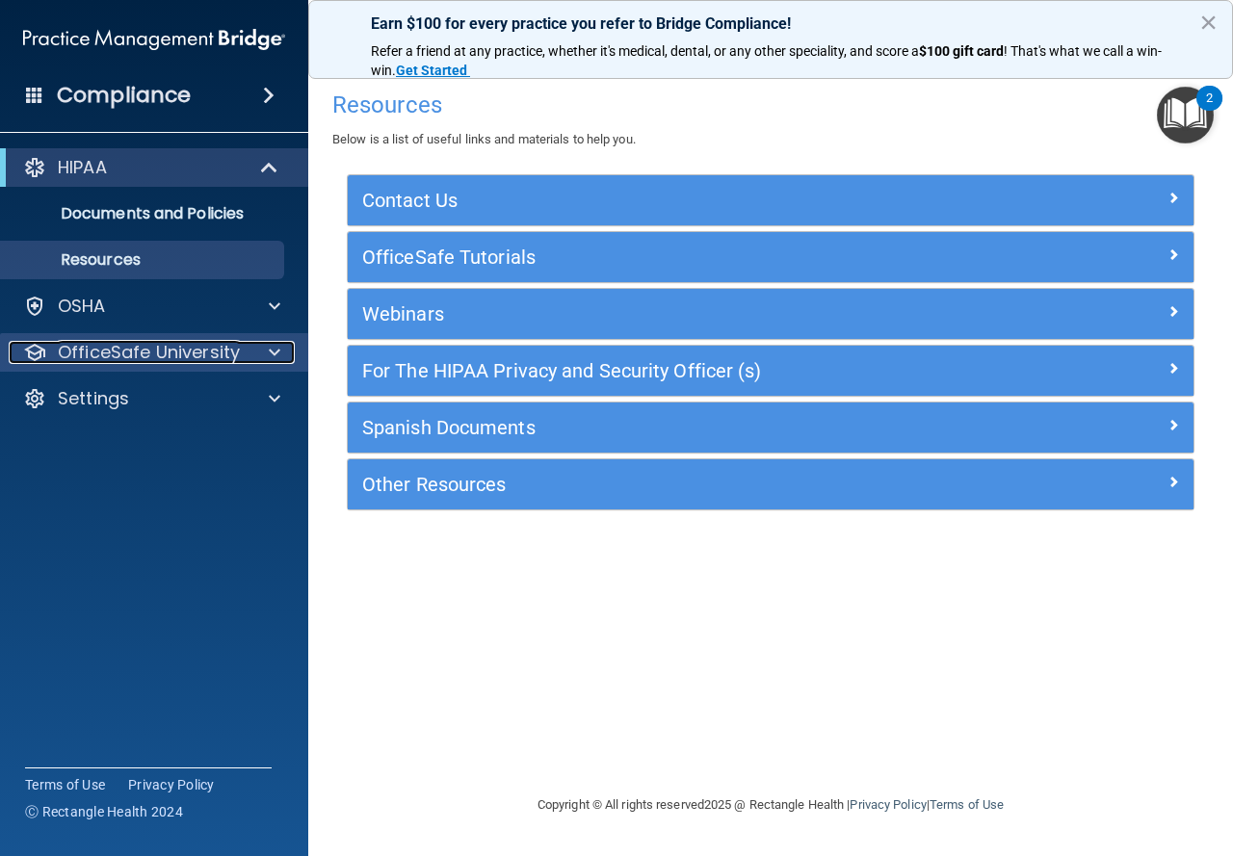
click at [120, 348] on p "OfficeSafe University" at bounding box center [149, 352] width 182 height 23
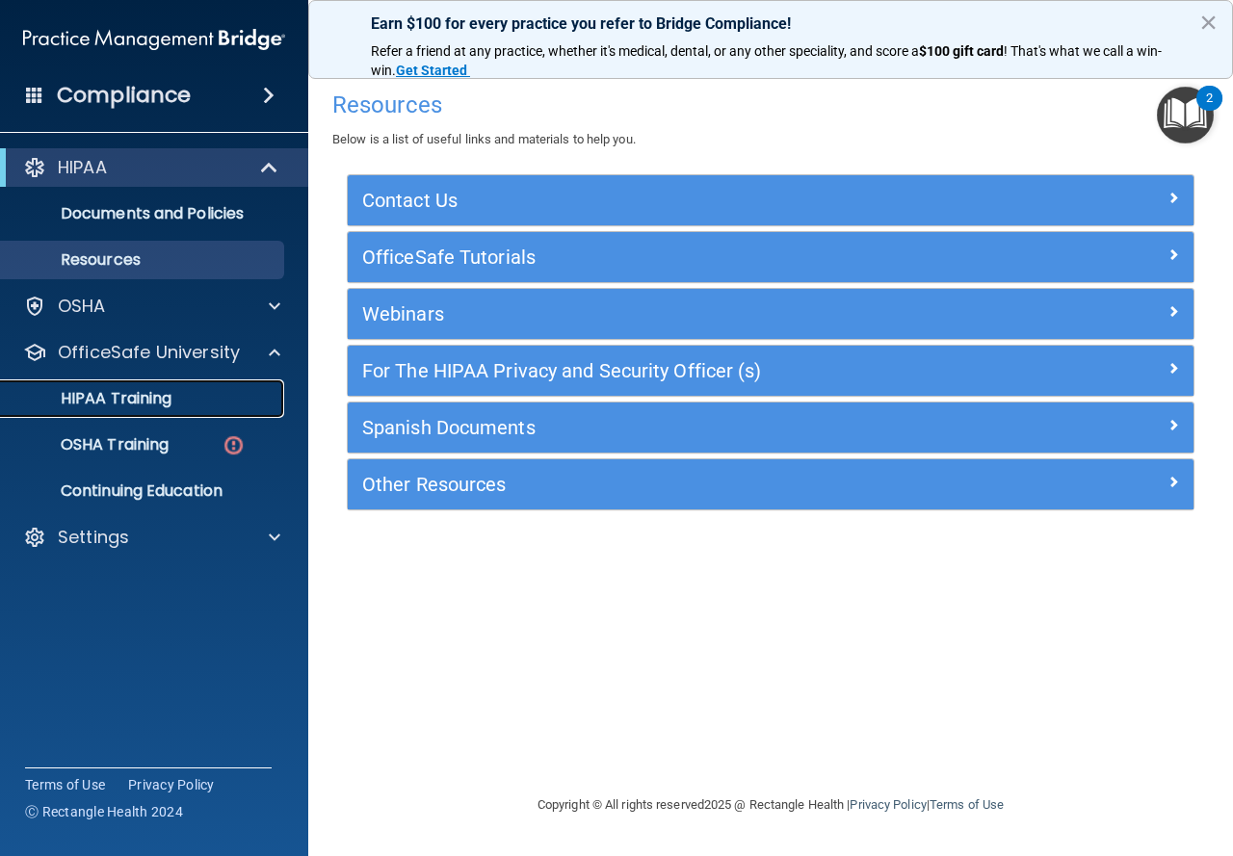
click at [148, 392] on p "HIPAA Training" at bounding box center [92, 398] width 159 height 19
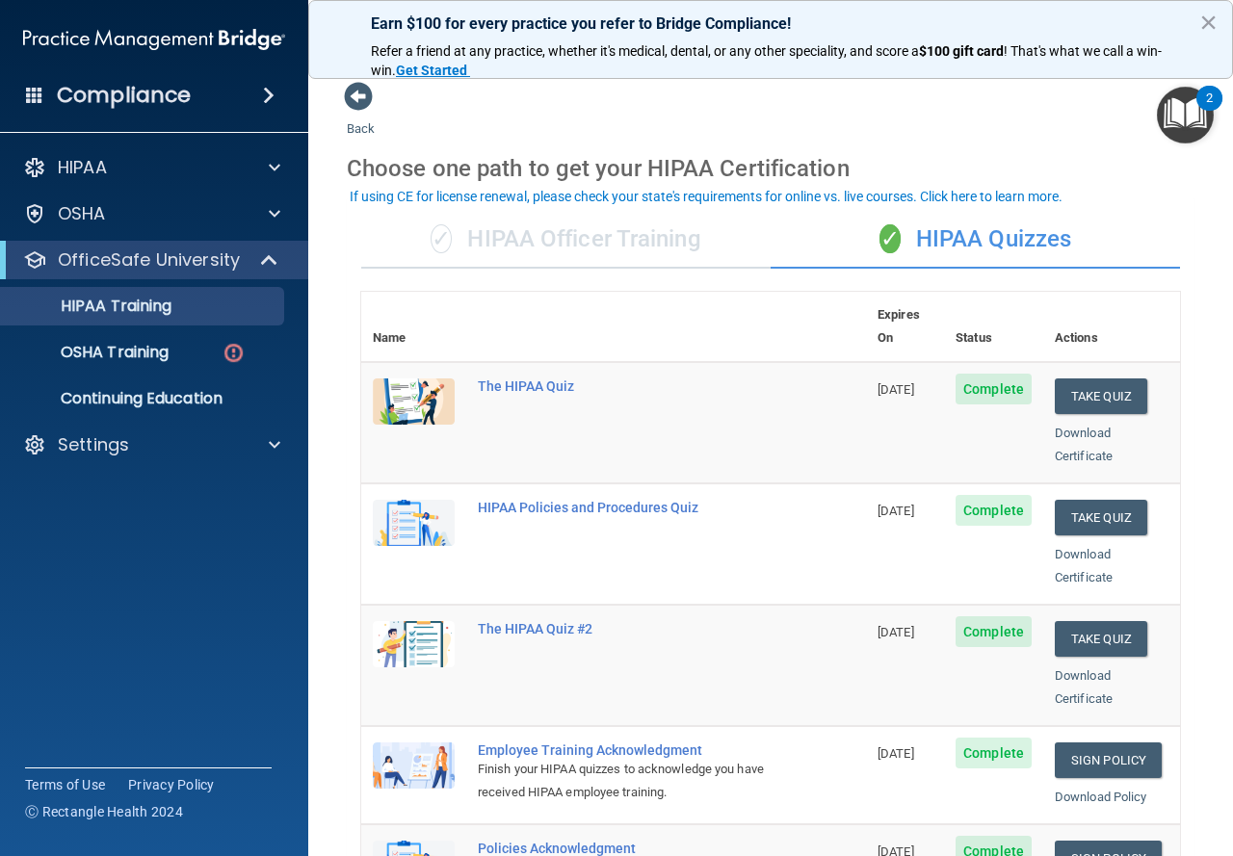
click at [941, 245] on div "✓ HIPAA Quizzes" at bounding box center [974, 240] width 409 height 58
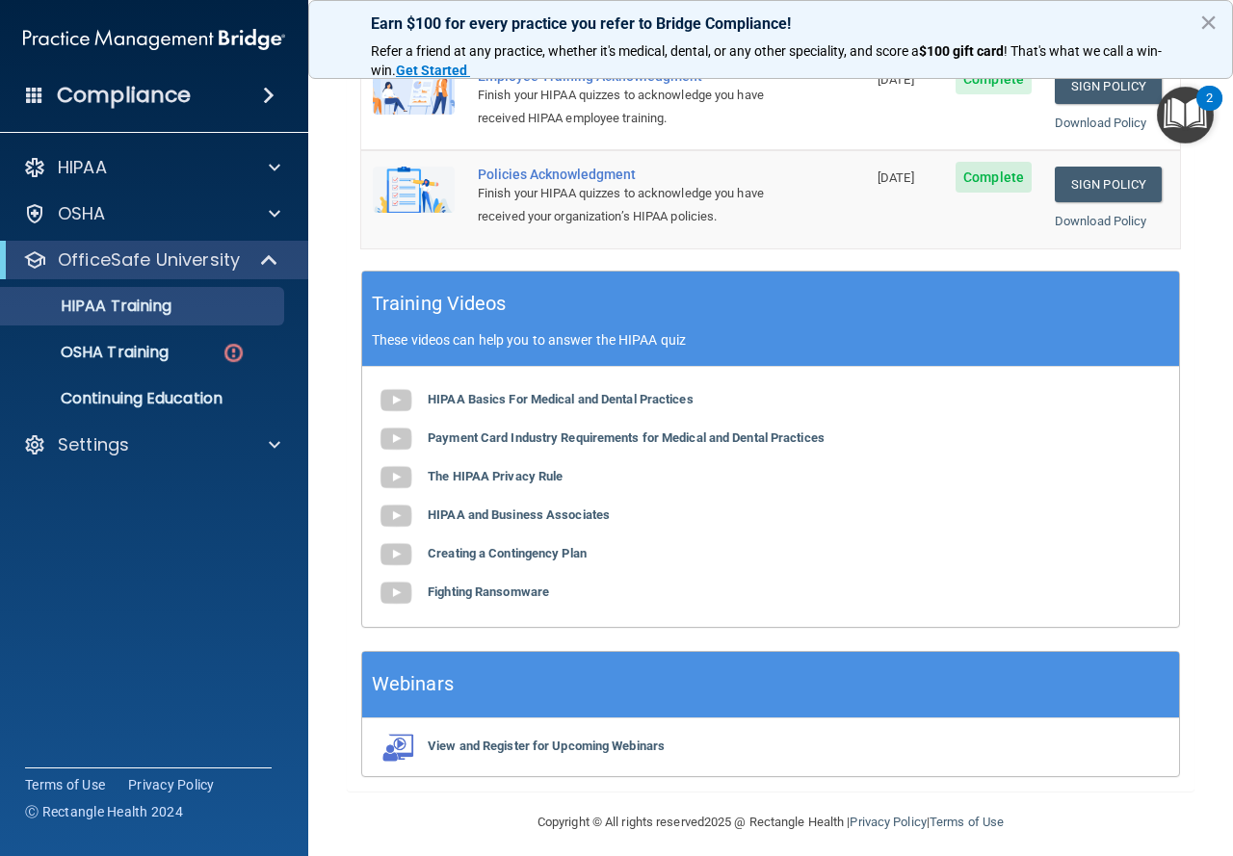
scroll to position [683, 0]
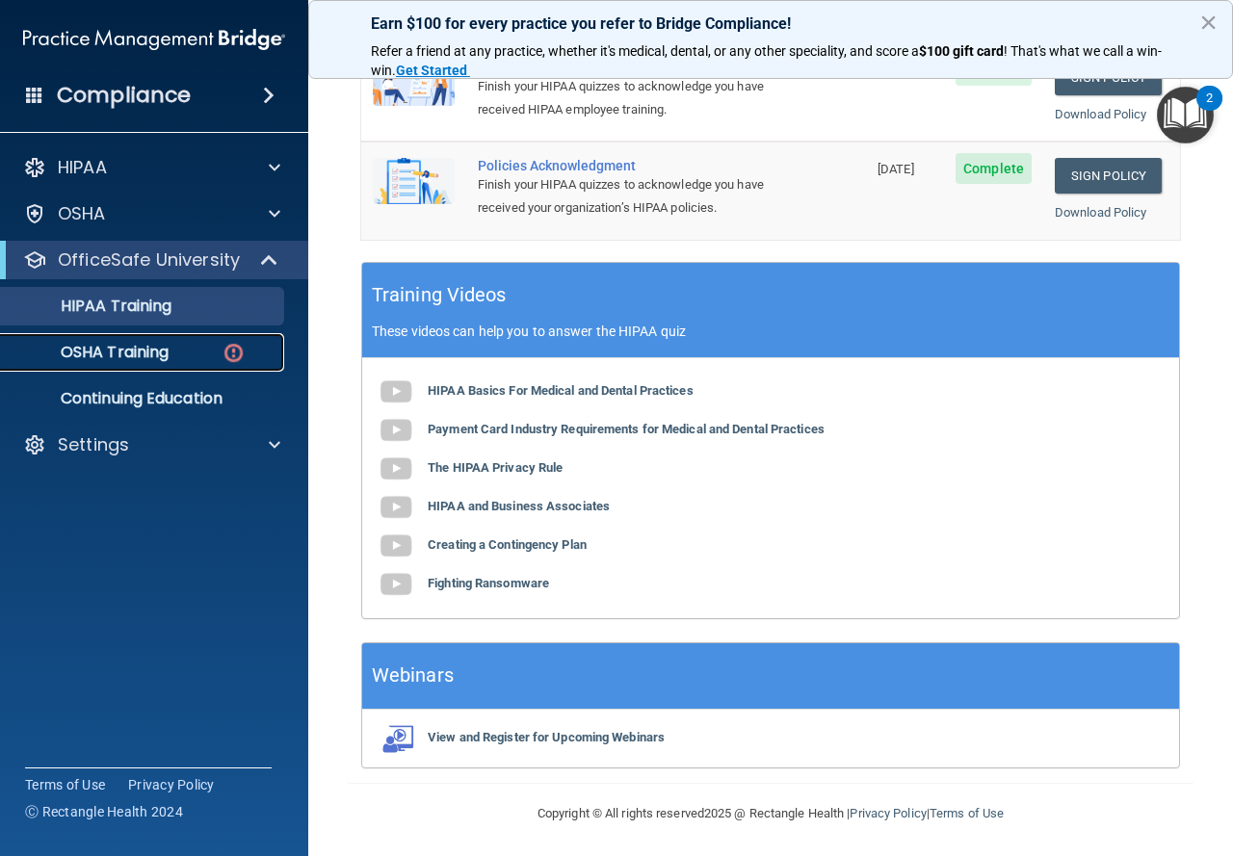
click at [206, 352] on div "OSHA Training" at bounding box center [144, 352] width 263 height 19
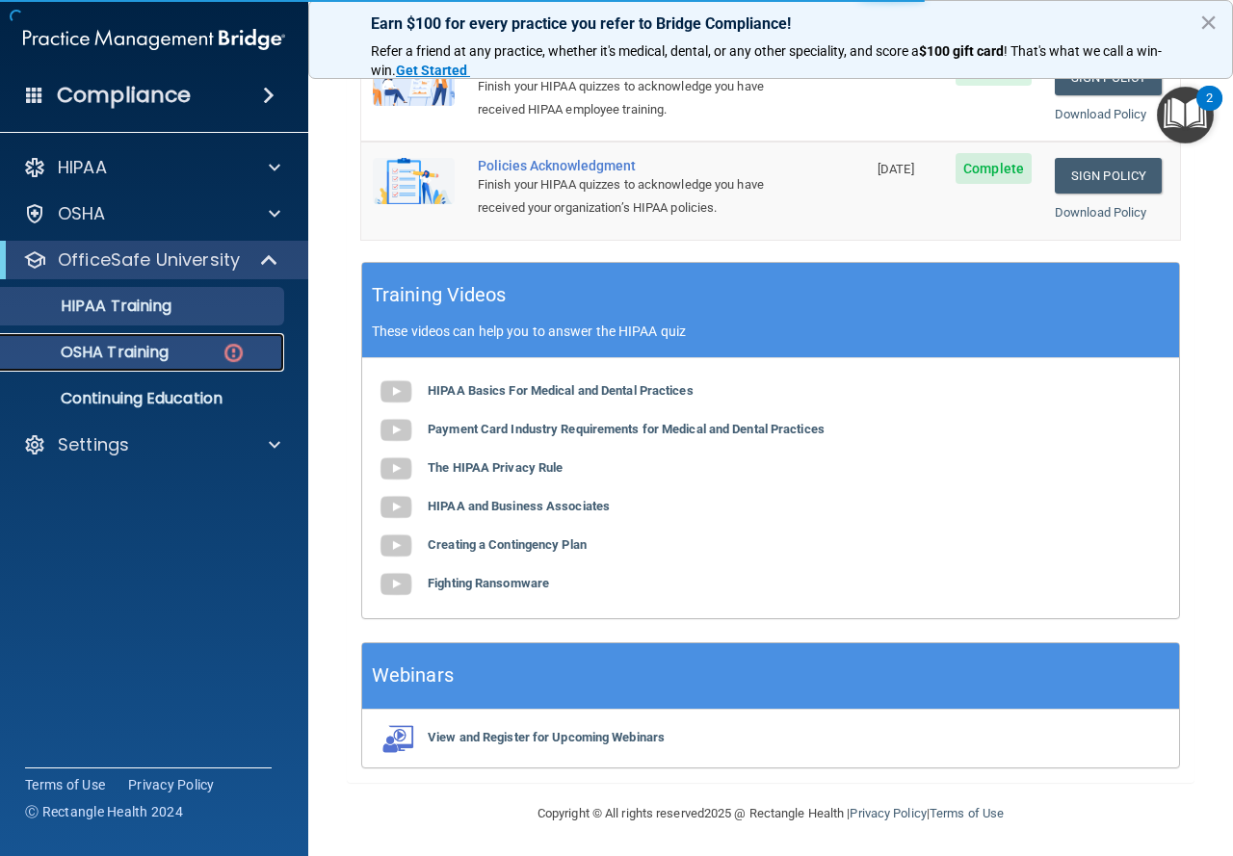
scroll to position [400, 0]
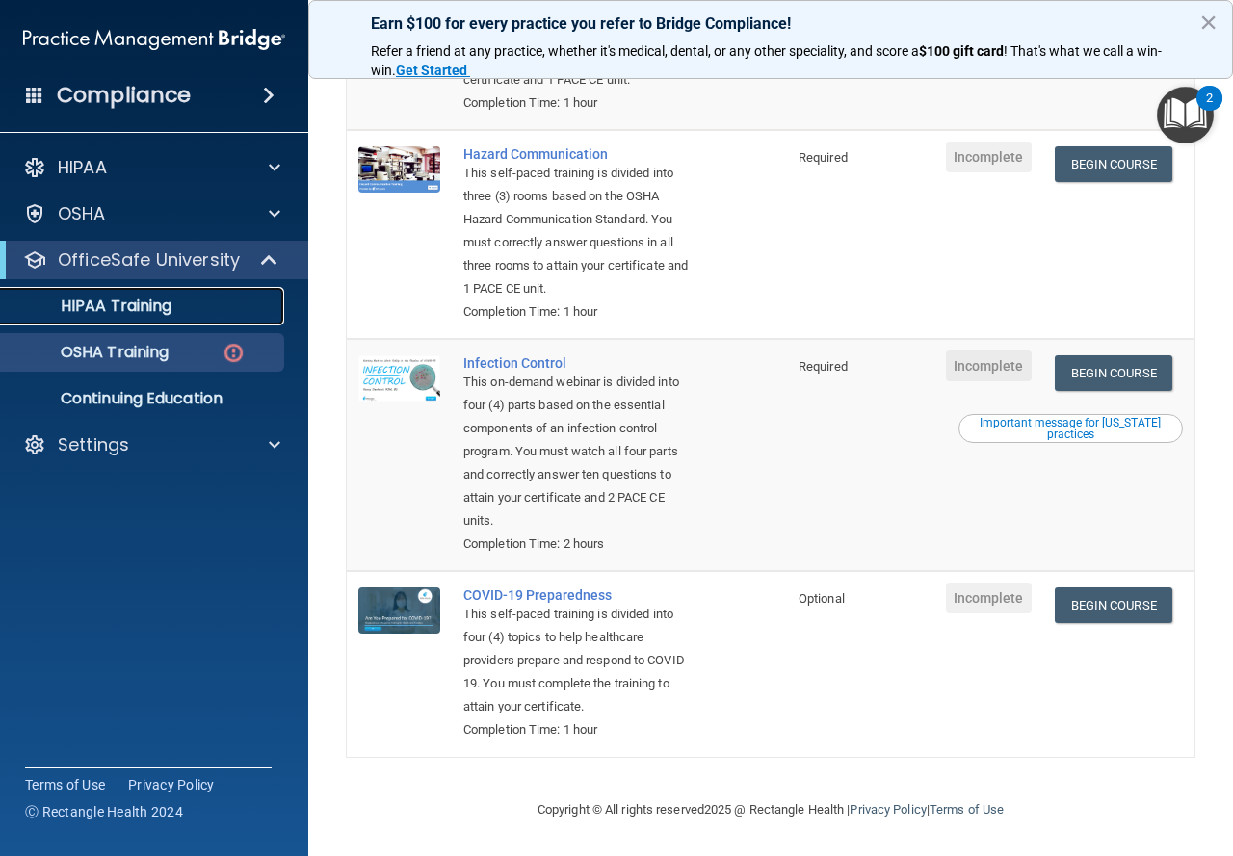
click at [132, 302] on p "HIPAA Training" at bounding box center [92, 306] width 159 height 19
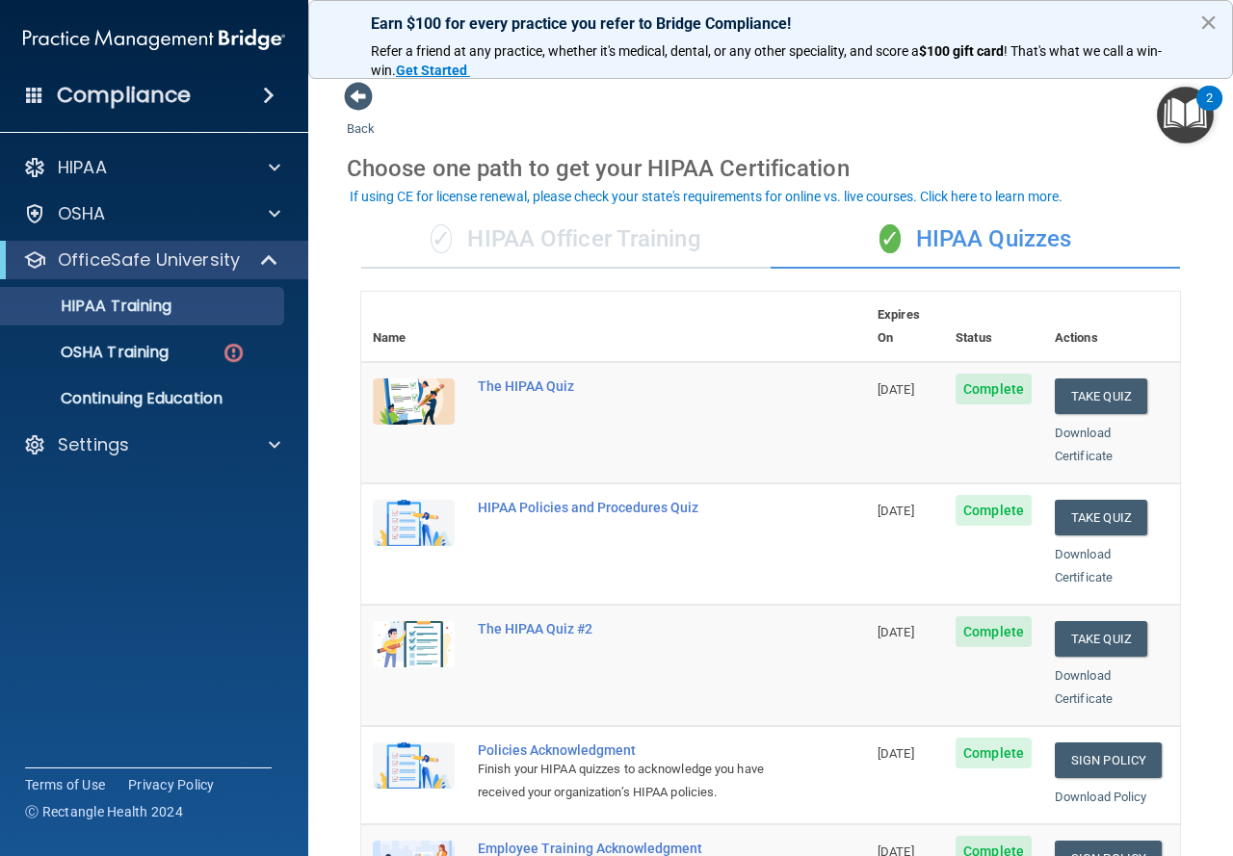
click at [1211, 17] on button "×" at bounding box center [1208, 22] width 18 height 31
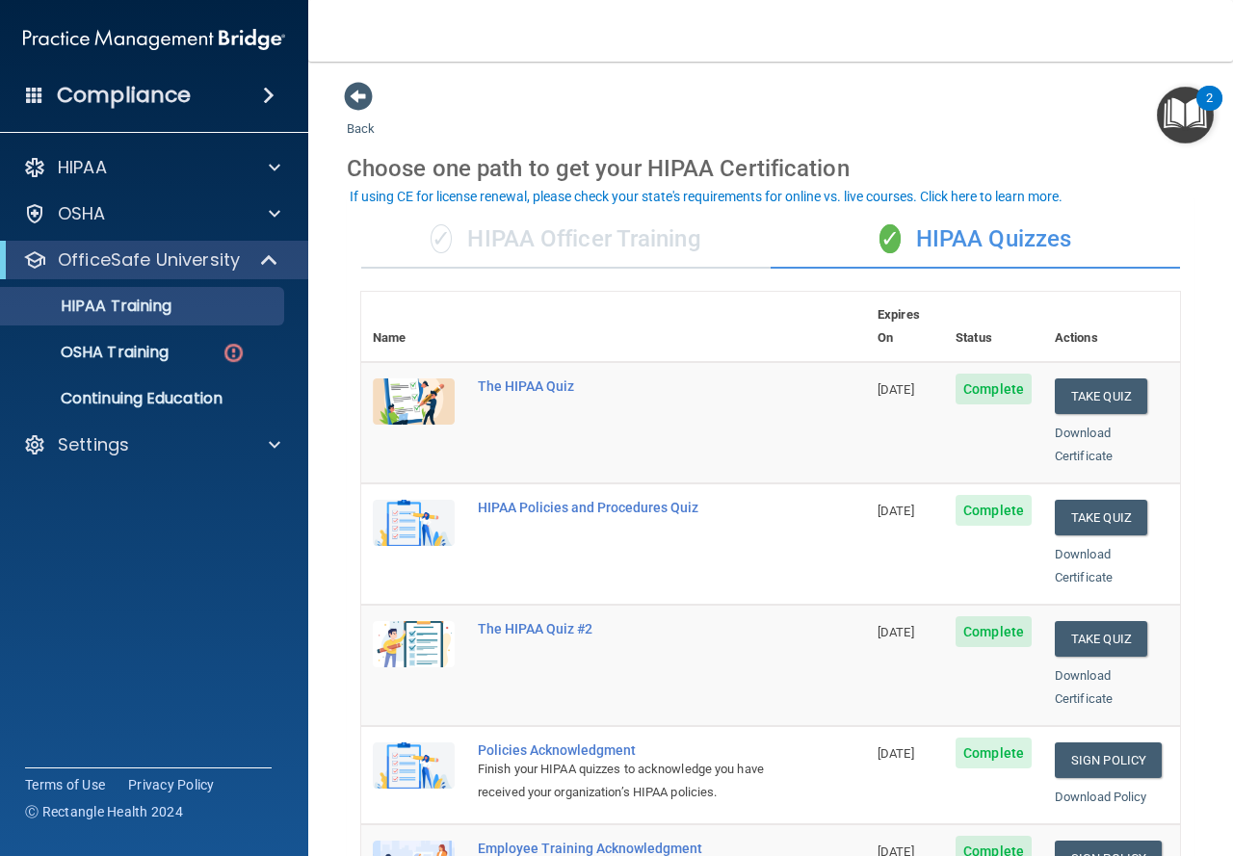
click at [108, 98] on h4 "Compliance" at bounding box center [124, 95] width 134 height 27
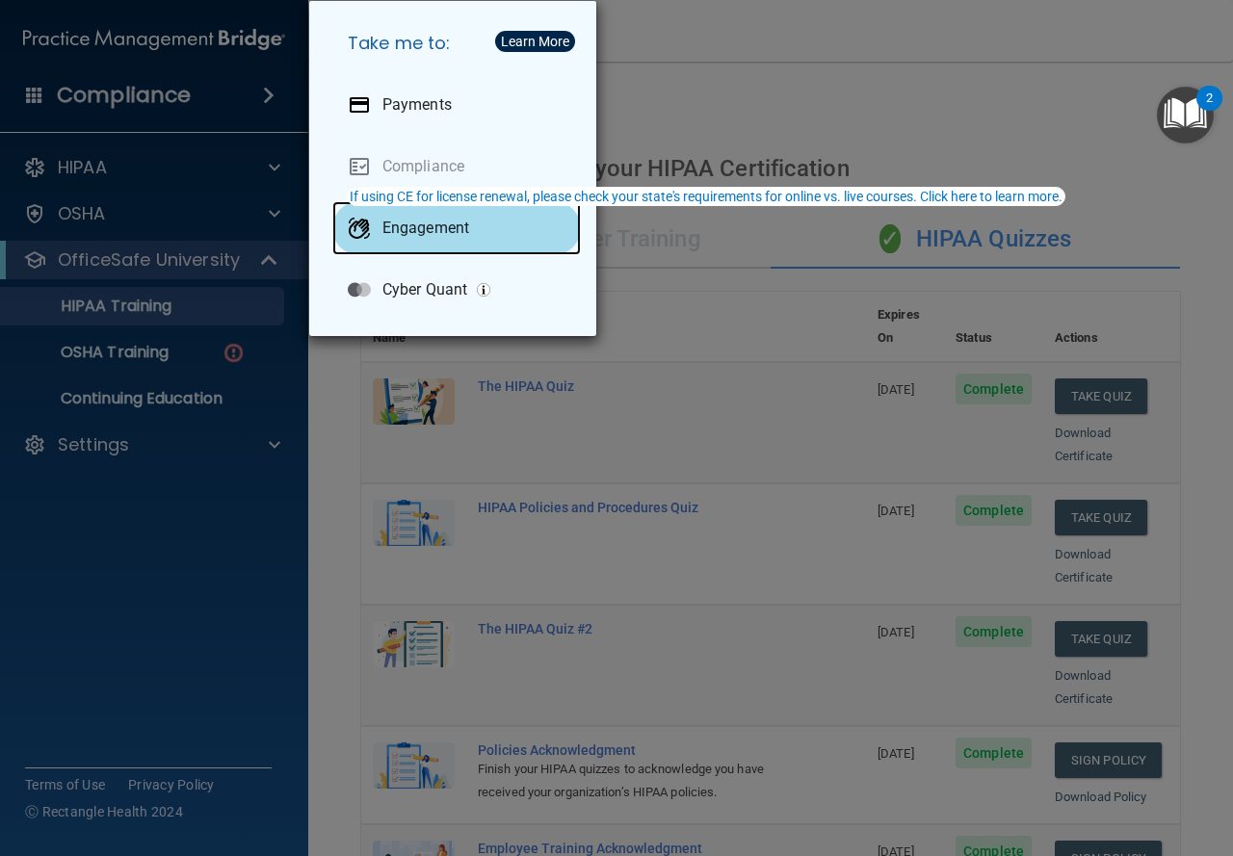
click at [449, 241] on div "Engagement" at bounding box center [456, 228] width 248 height 54
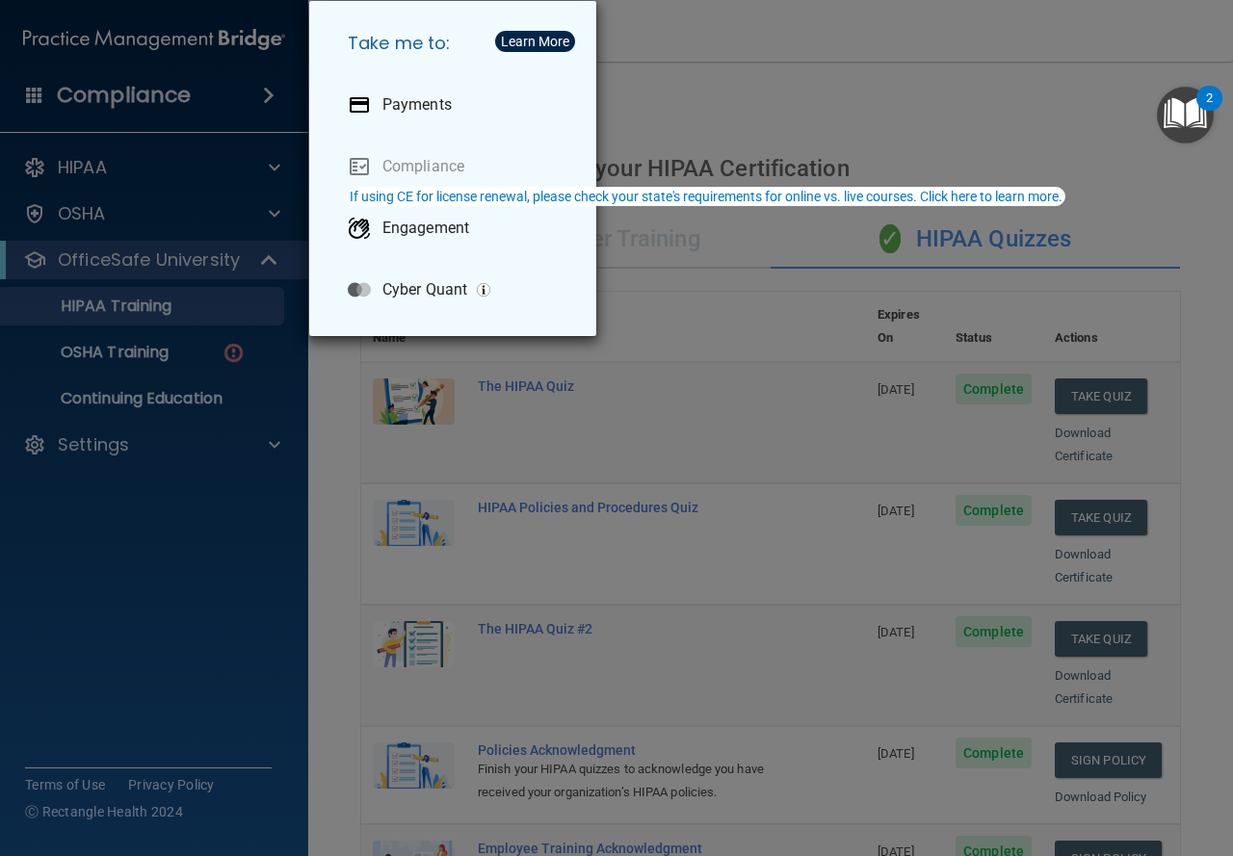
click at [762, 108] on div "Take me to: Payments Compliance Engagement Cyber Quant" at bounding box center [616, 428] width 1233 height 856
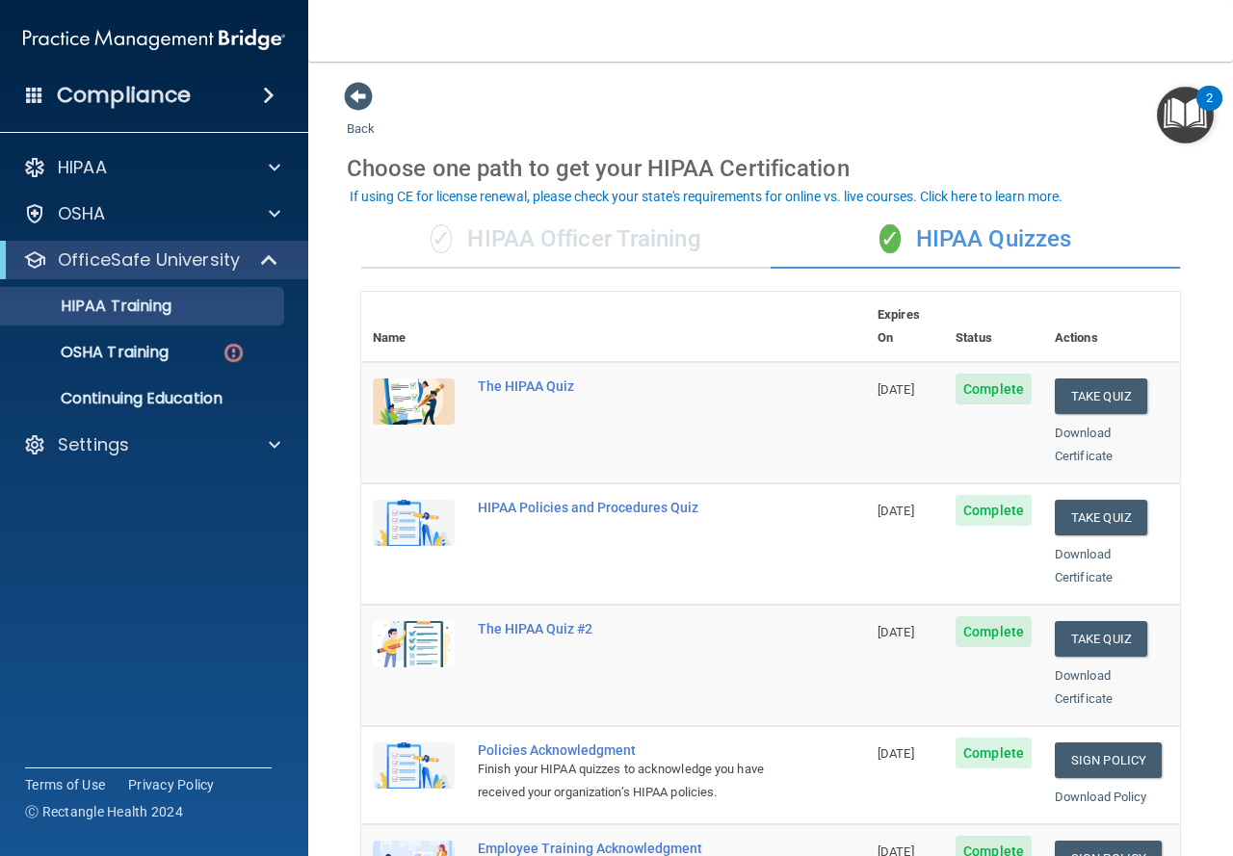
click at [228, 111] on div "Compliance" at bounding box center [154, 95] width 308 height 42
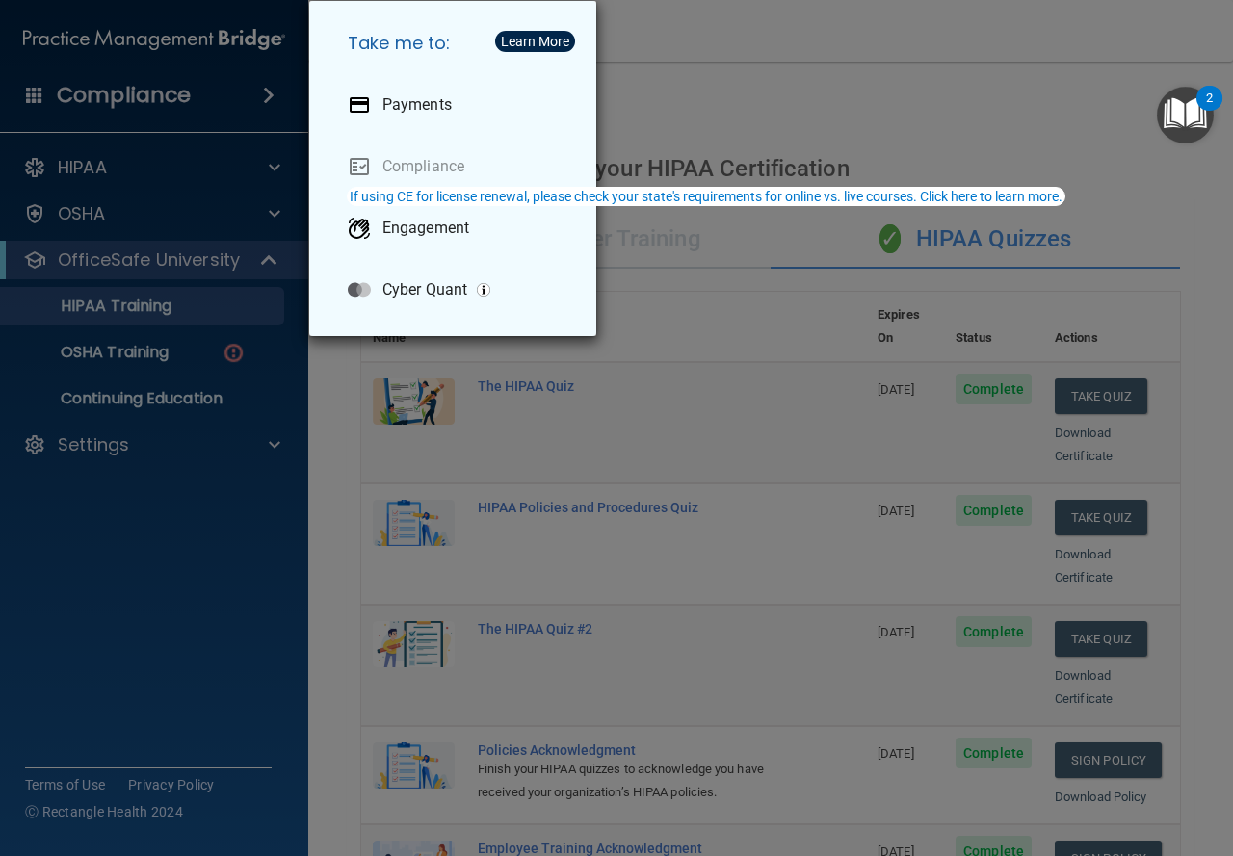
click at [653, 114] on div "Take me to: Payments Compliance Engagement Cyber Quant" at bounding box center [616, 428] width 1233 height 856
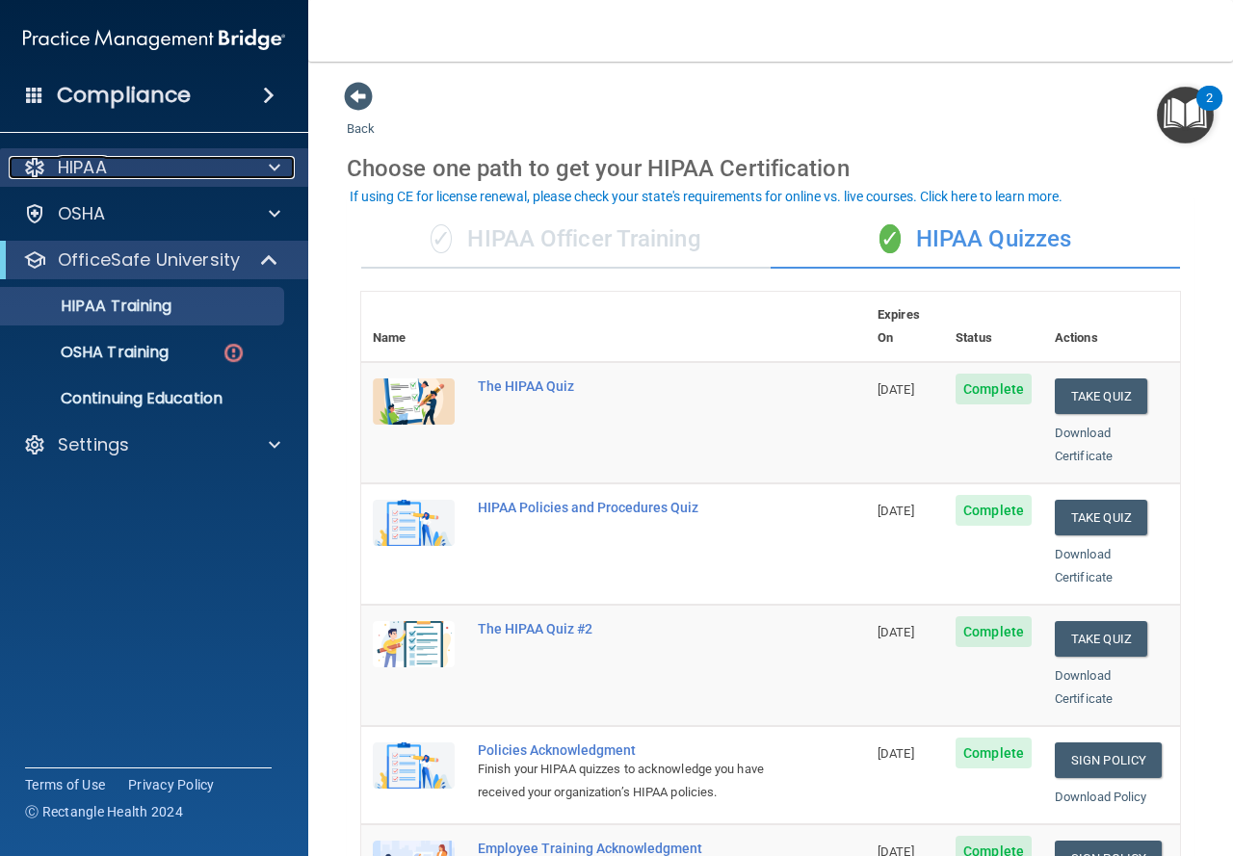
click at [246, 169] on div "HIPAA" at bounding box center [128, 167] width 239 height 23
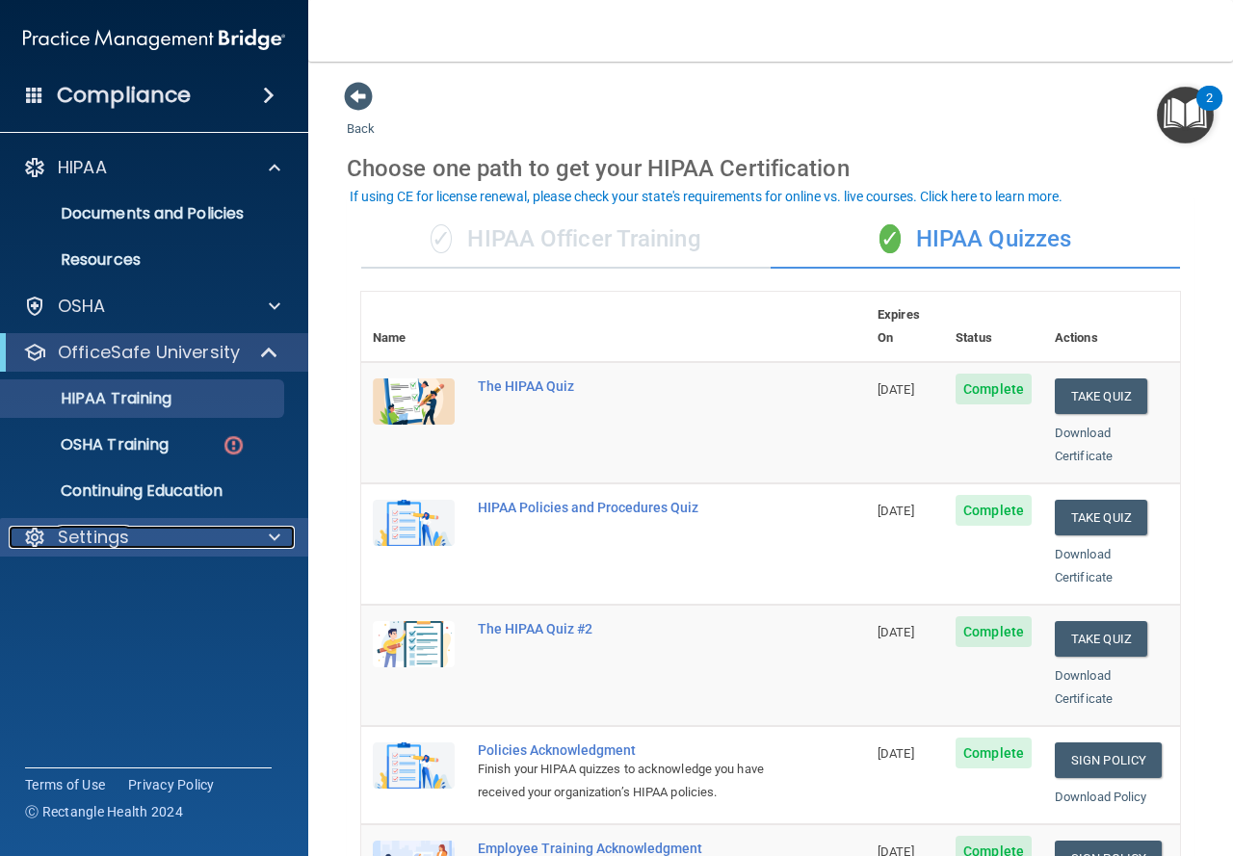
click at [173, 526] on div "Settings" at bounding box center [128, 537] width 239 height 23
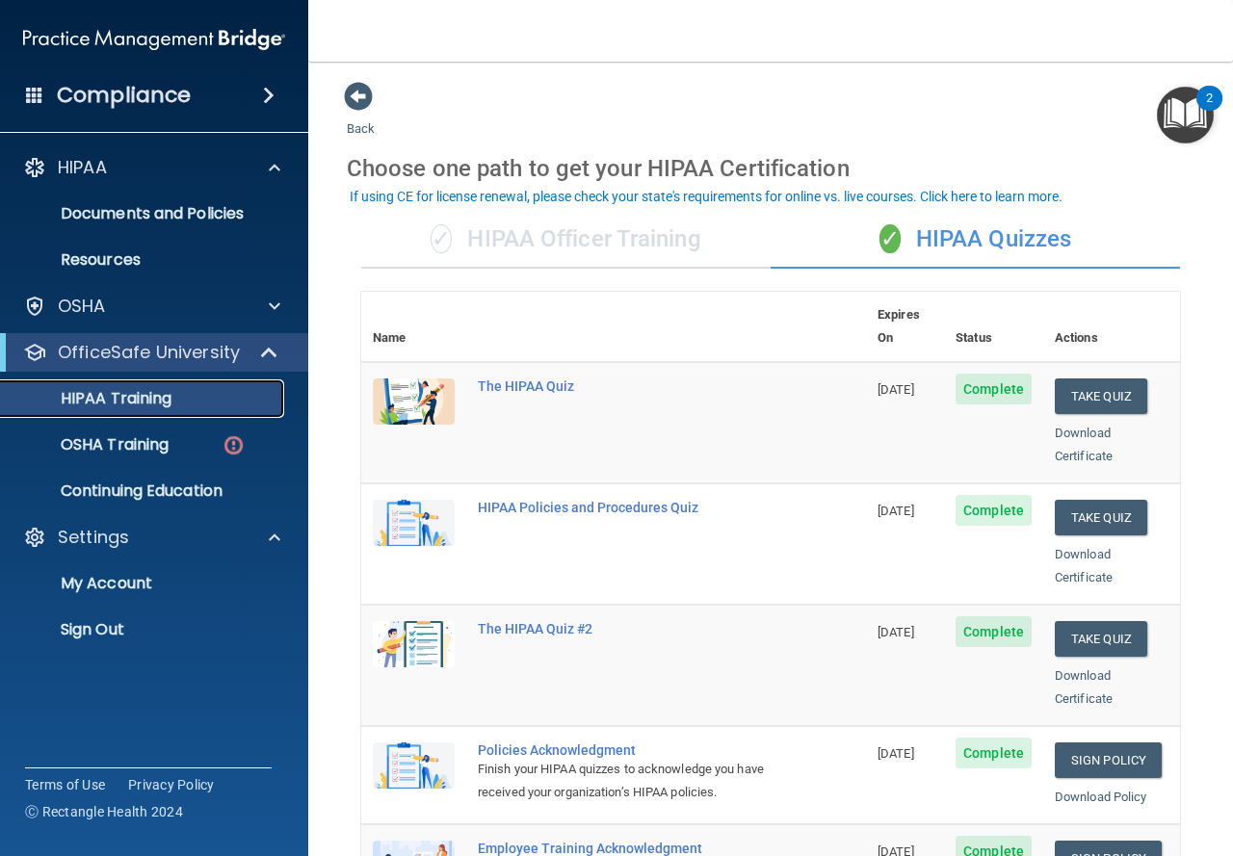
click at [183, 404] on div "HIPAA Training" at bounding box center [144, 398] width 263 height 19
click at [189, 342] on p "OfficeSafe University" at bounding box center [149, 352] width 182 height 23
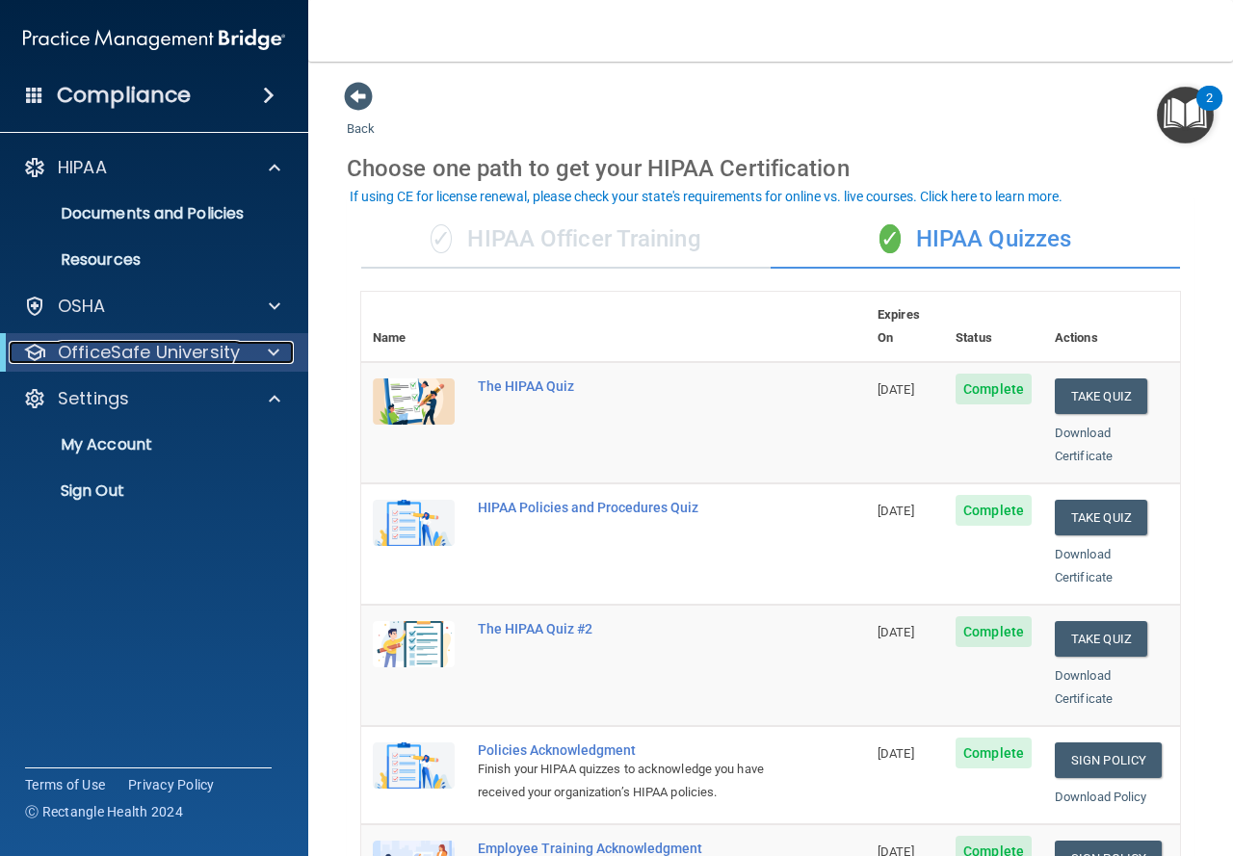
click at [184, 344] on p "OfficeSafe University" at bounding box center [149, 352] width 182 height 23
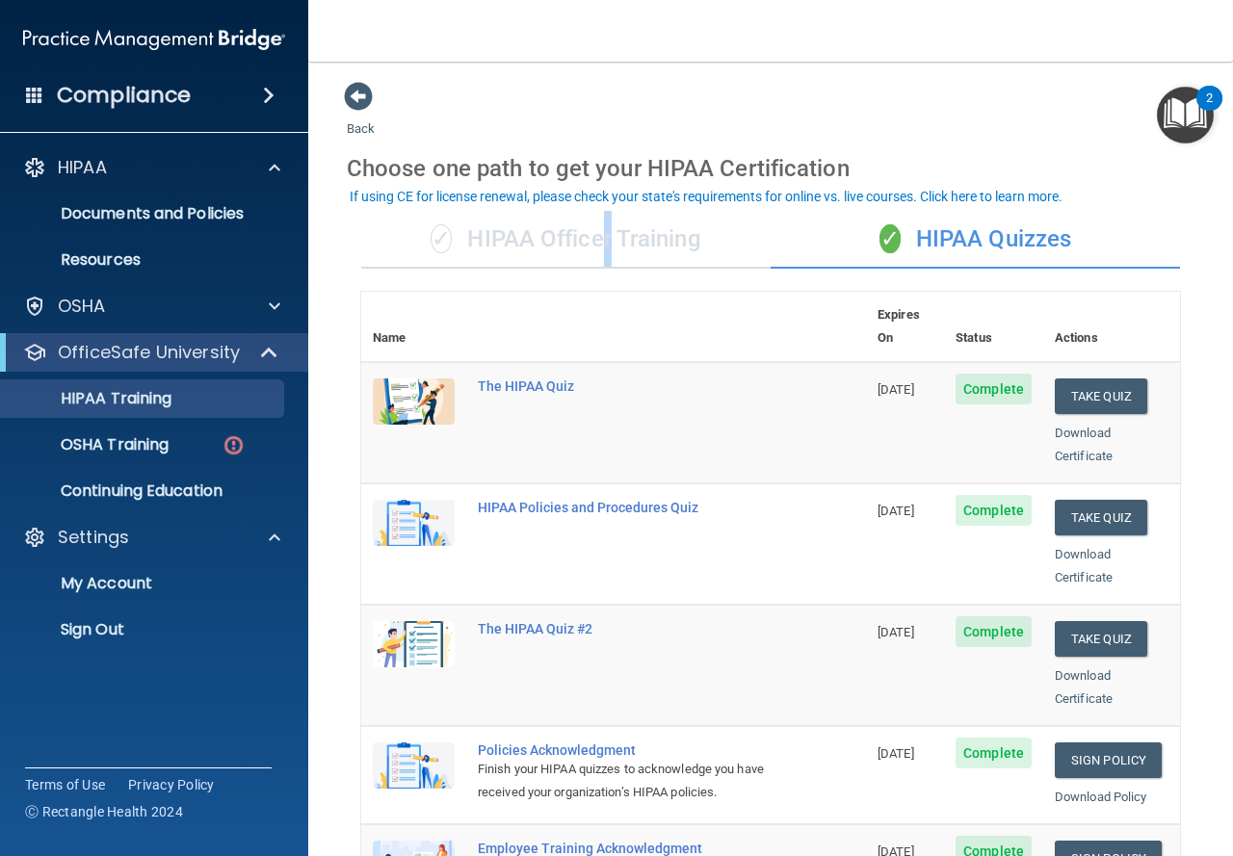
click at [602, 245] on div "✓ HIPAA Officer Training" at bounding box center [565, 240] width 409 height 58
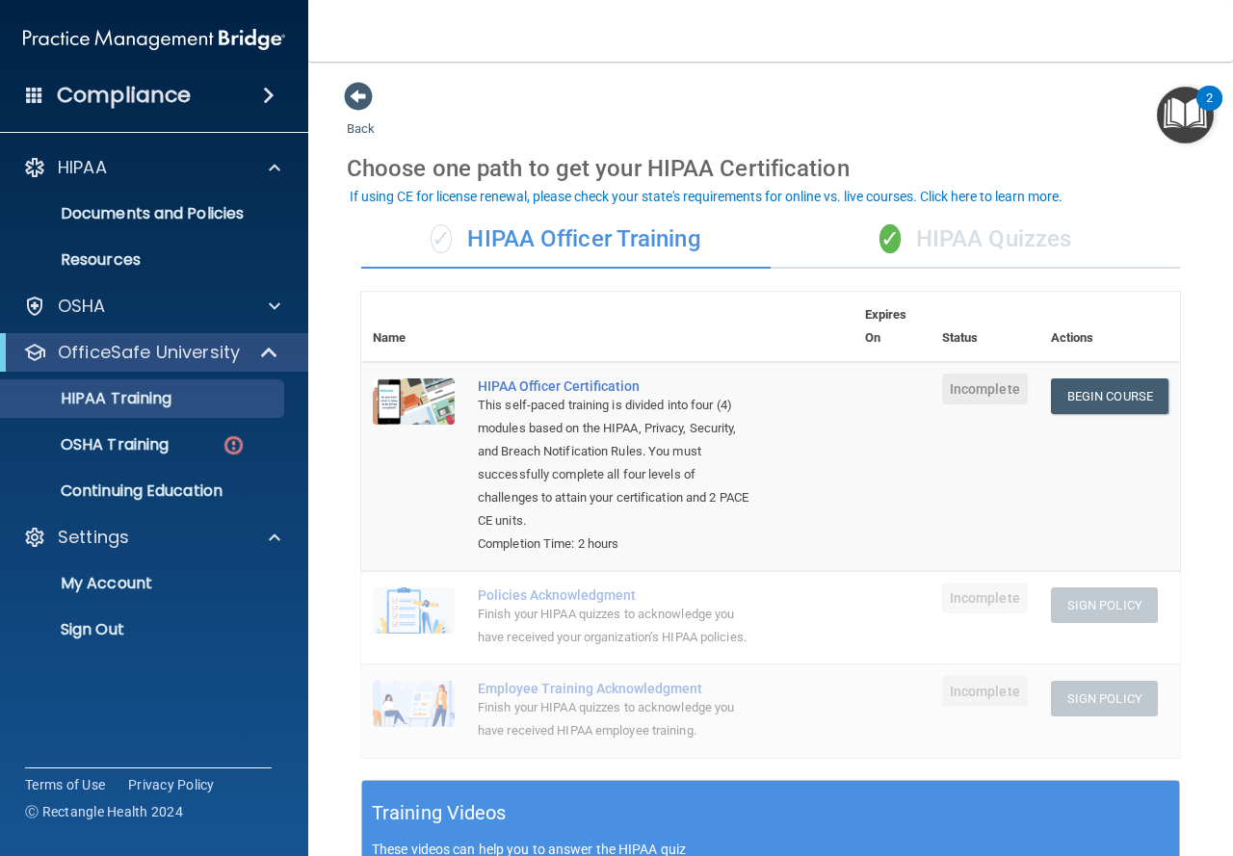
click at [940, 243] on div "✓ HIPAA Quizzes" at bounding box center [974, 240] width 409 height 58
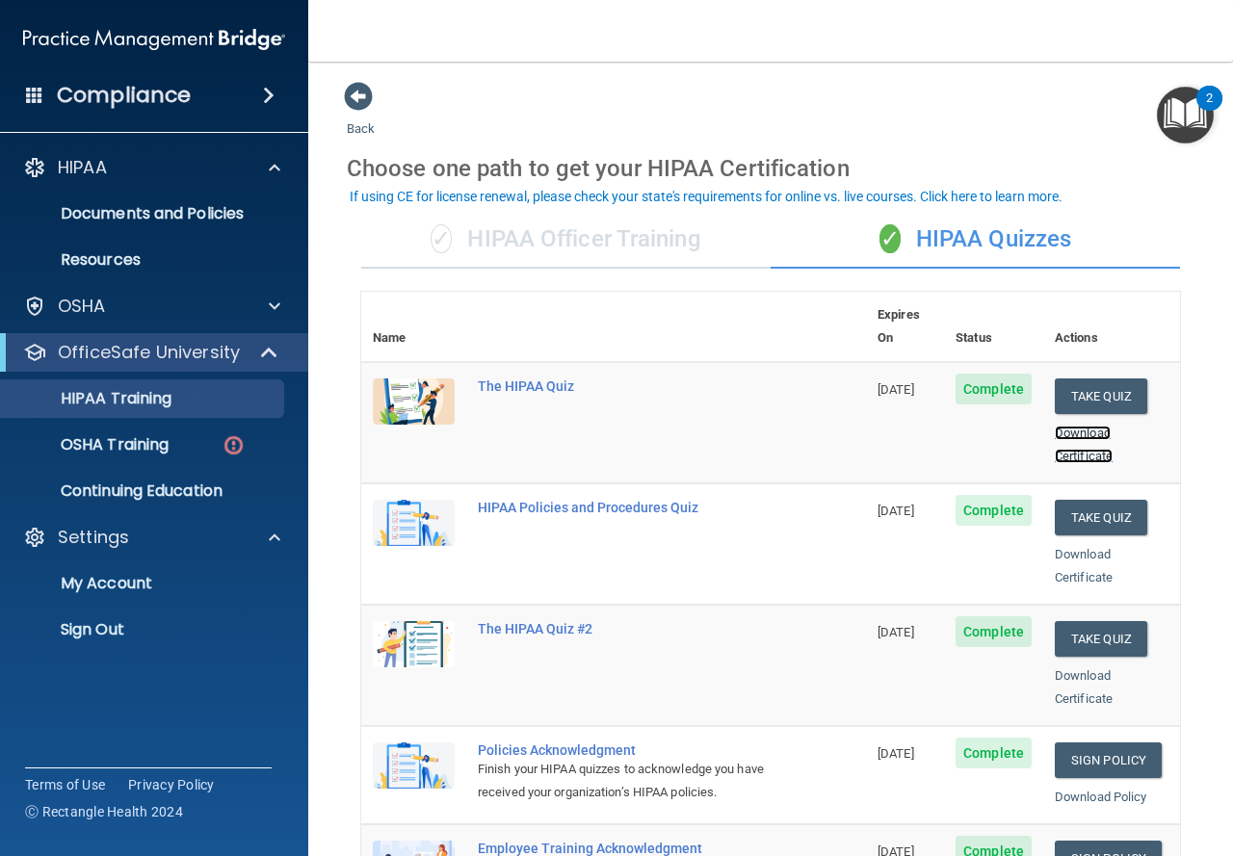
click at [1063, 437] on link "Download Certificate" at bounding box center [1084, 445] width 58 height 38
click at [1059, 547] on link "Download Certificate" at bounding box center [1084, 566] width 58 height 38
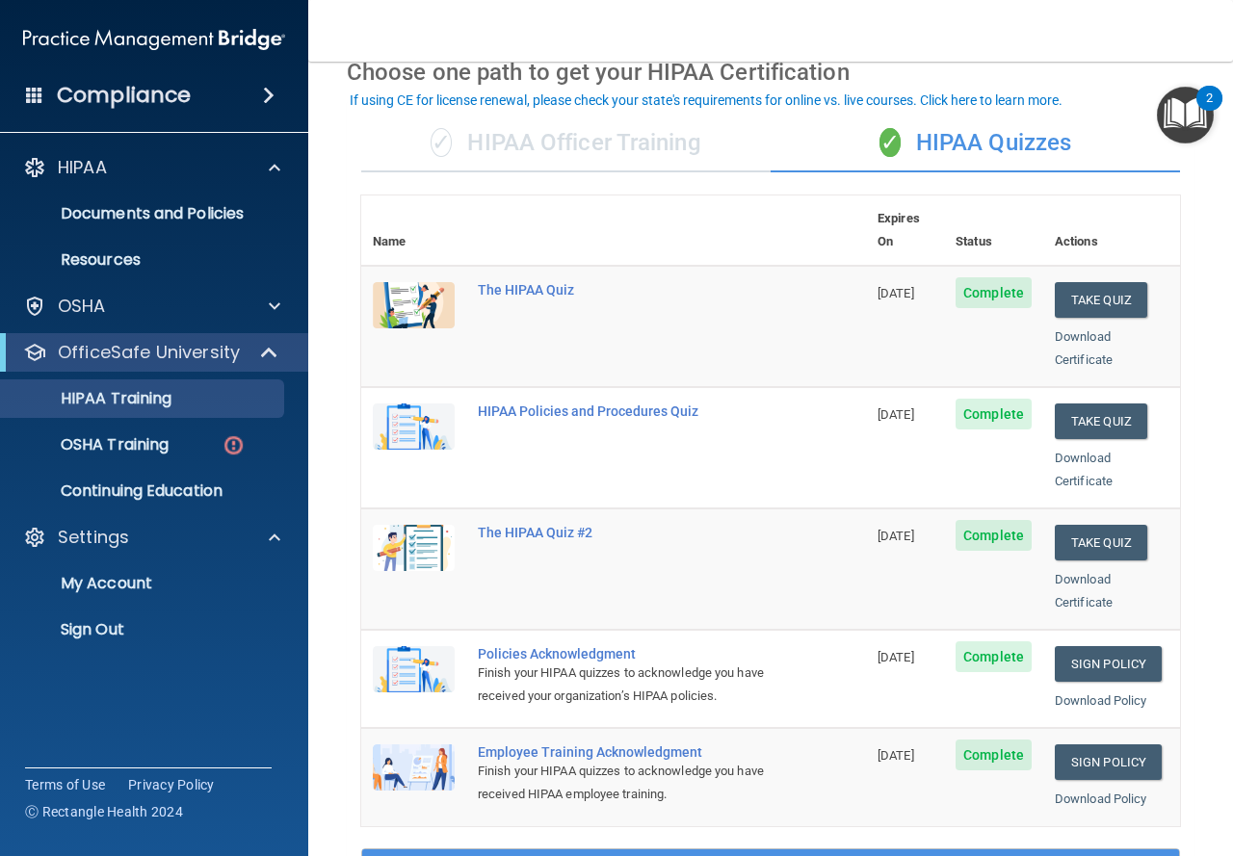
click at [1075, 568] on div "Download Certificate" at bounding box center [1112, 591] width 114 height 46
click at [1064, 572] on link "Download Certificate" at bounding box center [1084, 591] width 58 height 38
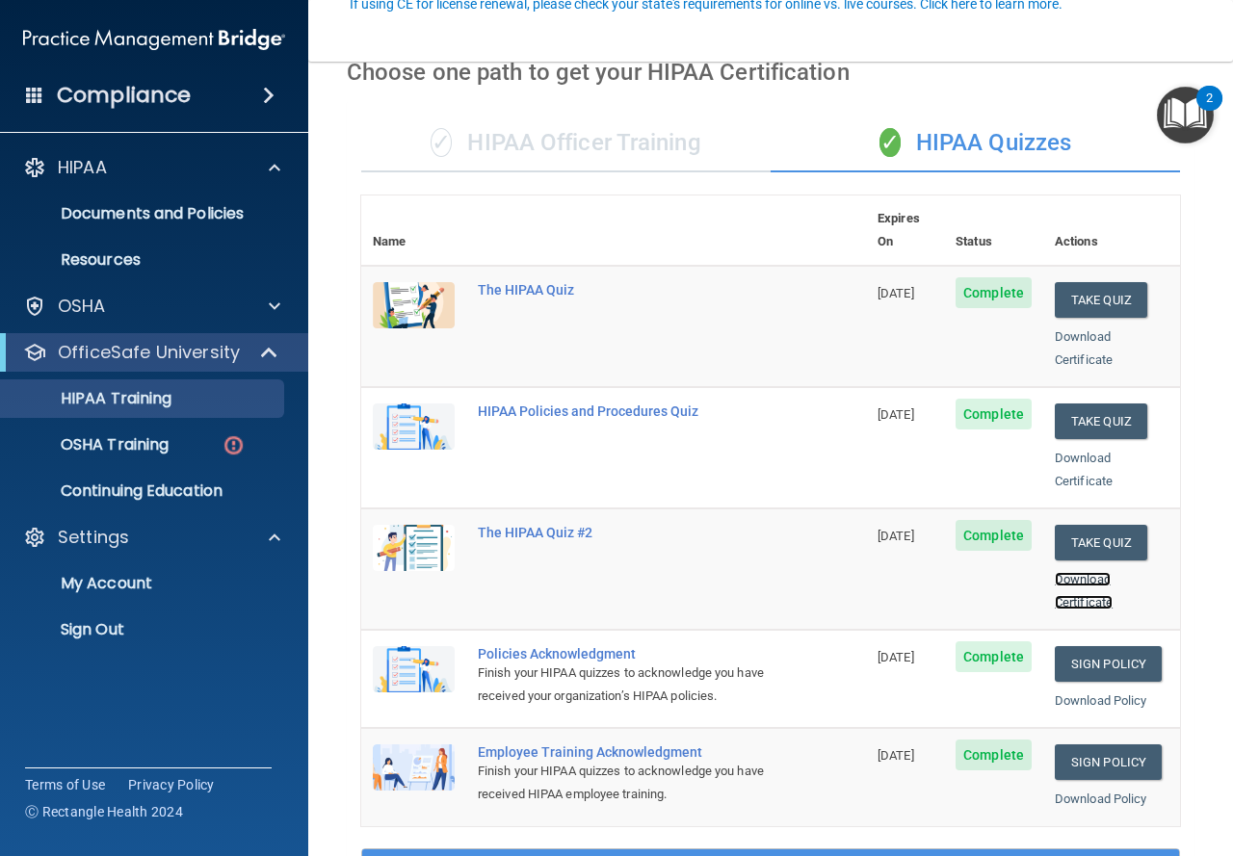
scroll to position [193, 0]
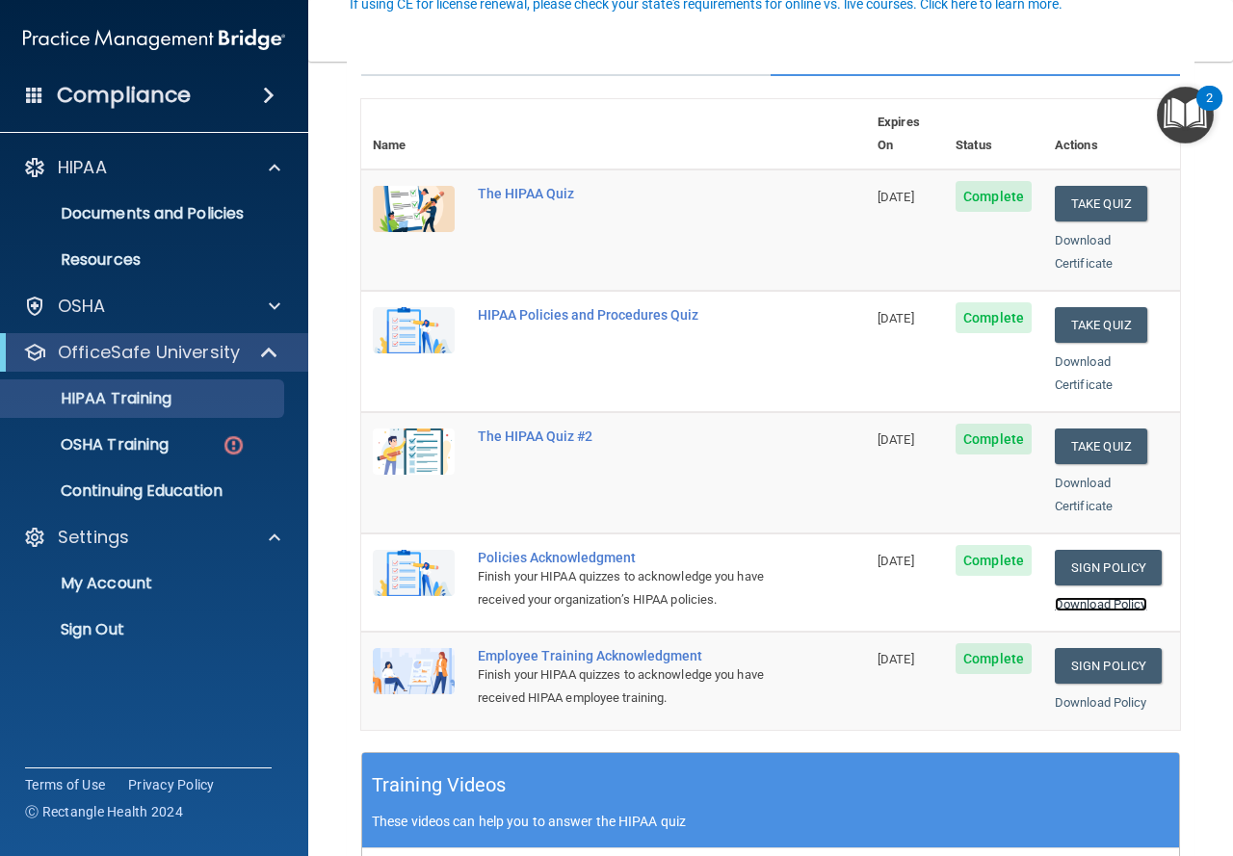
click at [1083, 597] on link "Download Policy" at bounding box center [1101, 604] width 92 height 14
click at [1088, 707] on div "Download Policy" at bounding box center [1112, 702] width 114 height 23
click at [1086, 699] on link "Download Policy" at bounding box center [1101, 702] width 92 height 14
click at [1071, 597] on link "Download Policy" at bounding box center [1101, 604] width 92 height 14
click at [98, 446] on p "OSHA Training" at bounding box center [91, 444] width 156 height 19
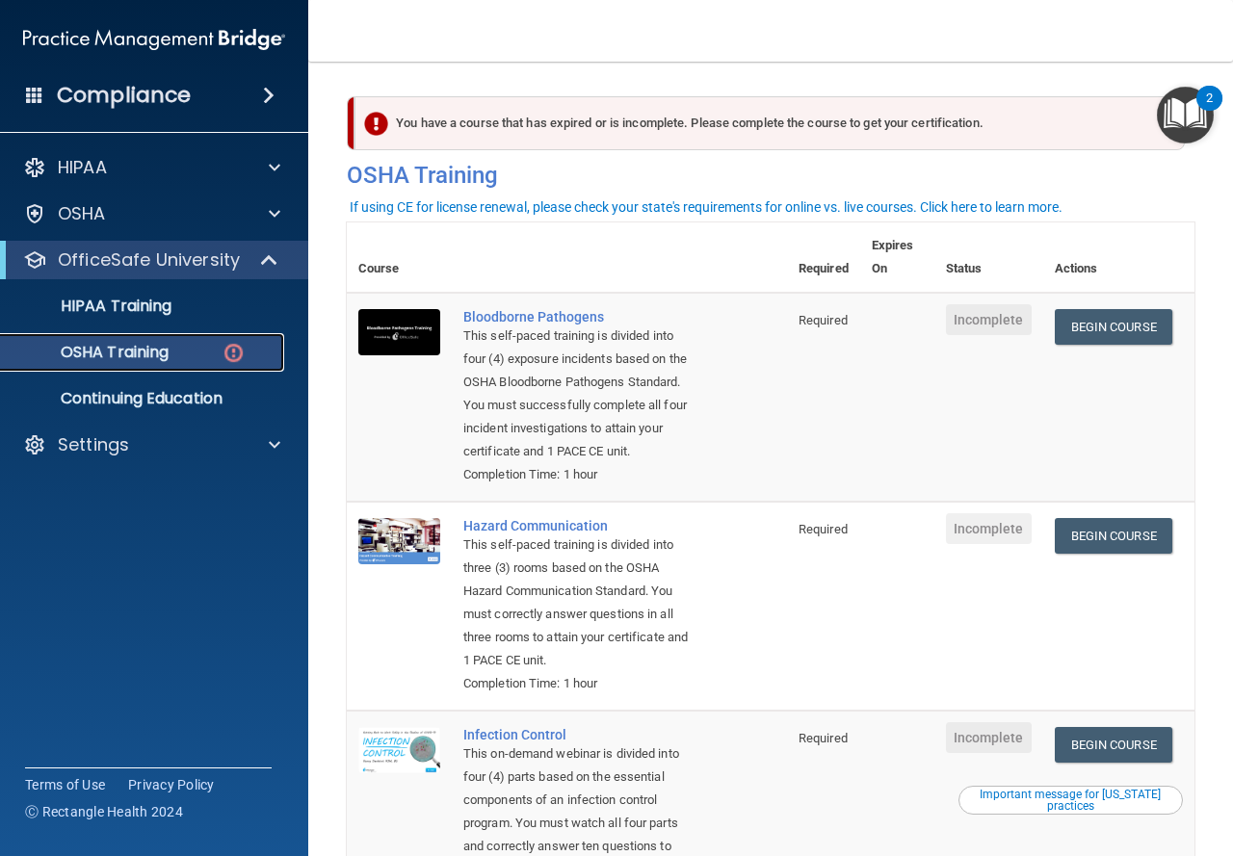
scroll to position [400, 0]
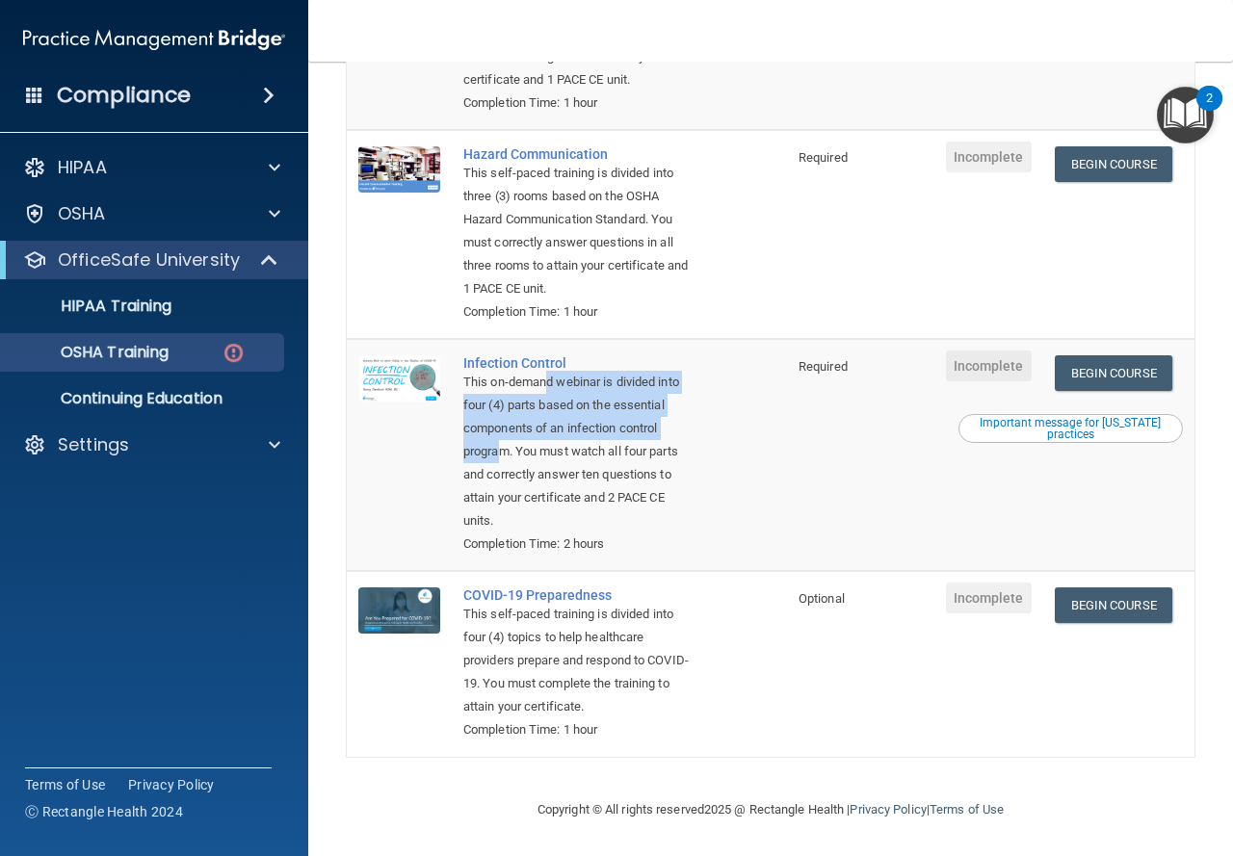
drag, startPoint x: 547, startPoint y: 382, endPoint x: 539, endPoint y: 456, distance: 73.6
click at [542, 439] on div "This on-demand webinar is divided into four (4) parts based on the essential co…" at bounding box center [576, 452] width 227 height 162
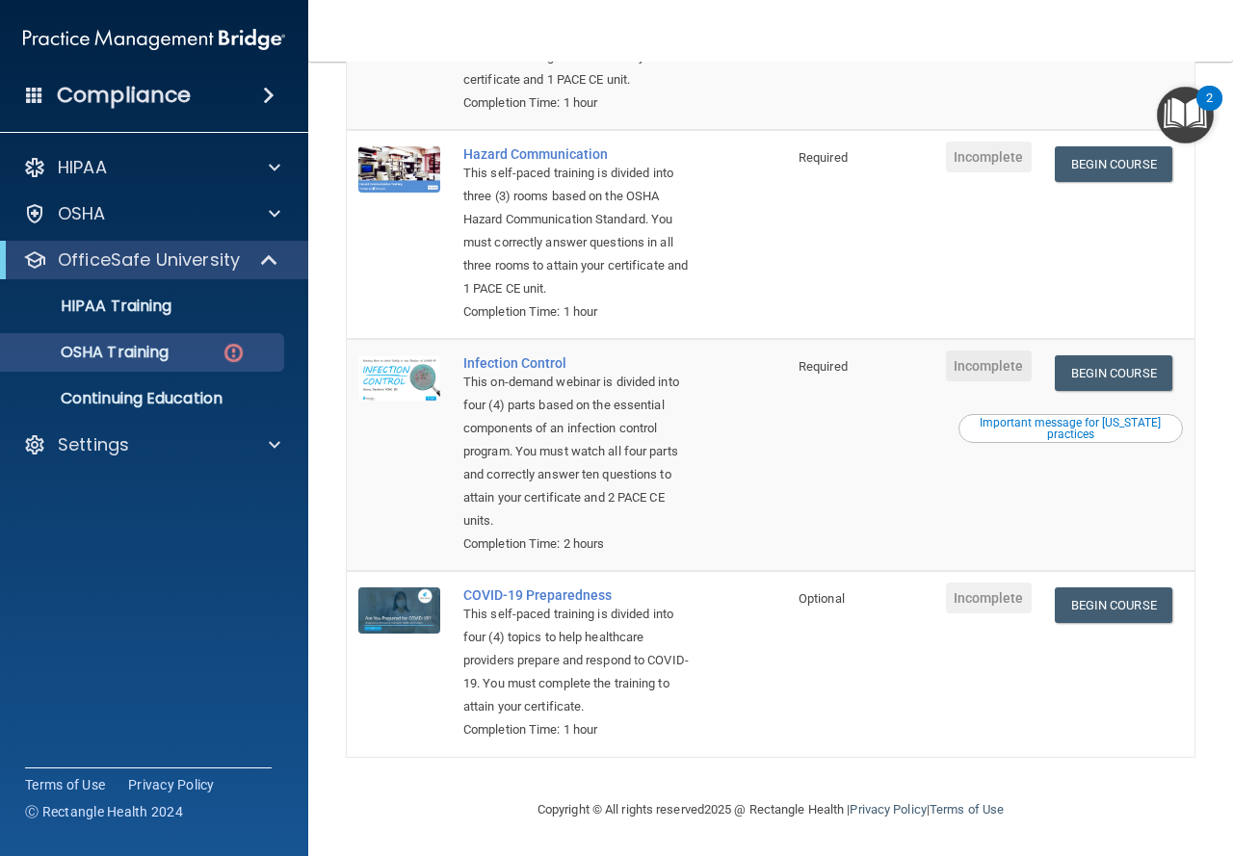
click at [538, 502] on div "This on-demand webinar is divided into four (4) parts based on the essential co…" at bounding box center [576, 452] width 227 height 162
drag, startPoint x: 557, startPoint y: 462, endPoint x: 559, endPoint y: 474, distance: 11.7
click at [559, 474] on div "This on-demand webinar is divided into four (4) parts based on the essential co…" at bounding box center [576, 452] width 227 height 162
click at [572, 512] on div "This on-demand webinar is divided into four (4) parts based on the essential co…" at bounding box center [576, 452] width 227 height 162
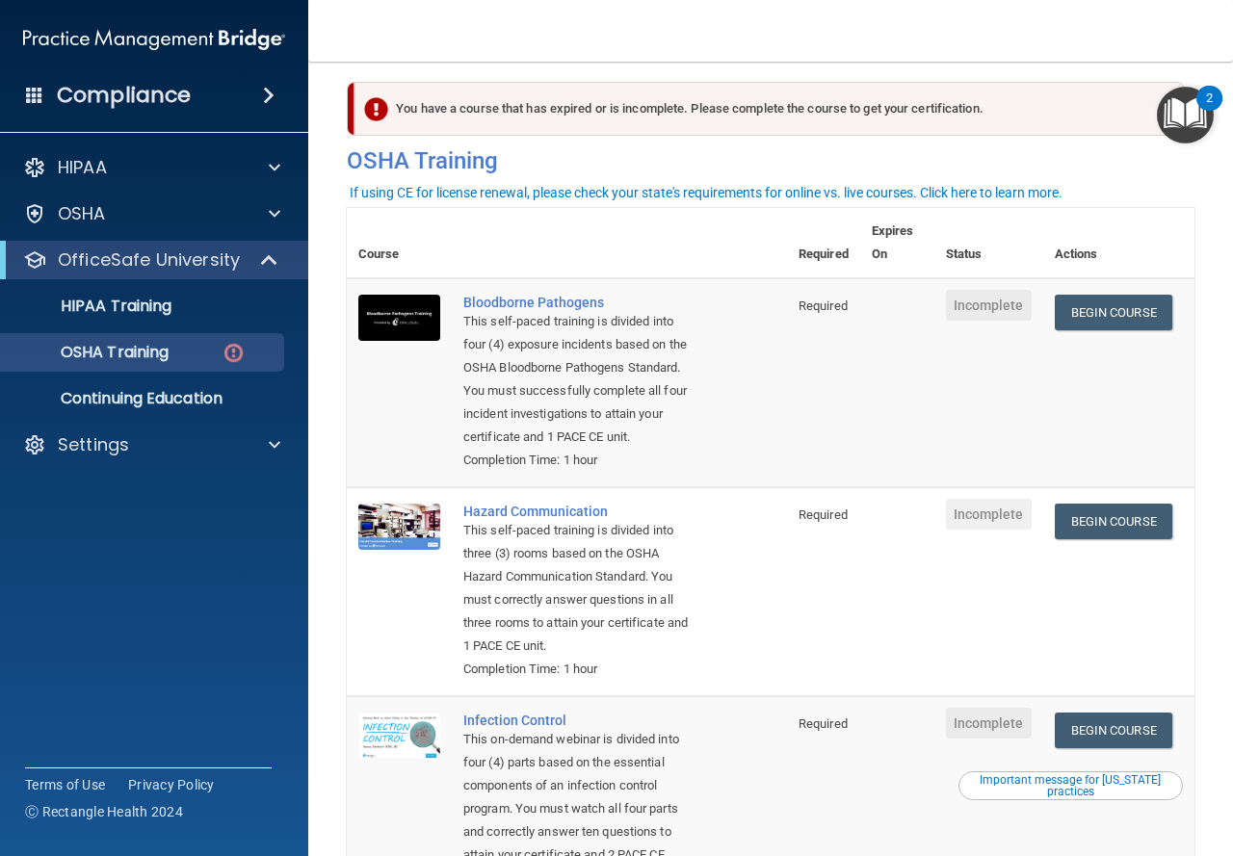
scroll to position [0, 0]
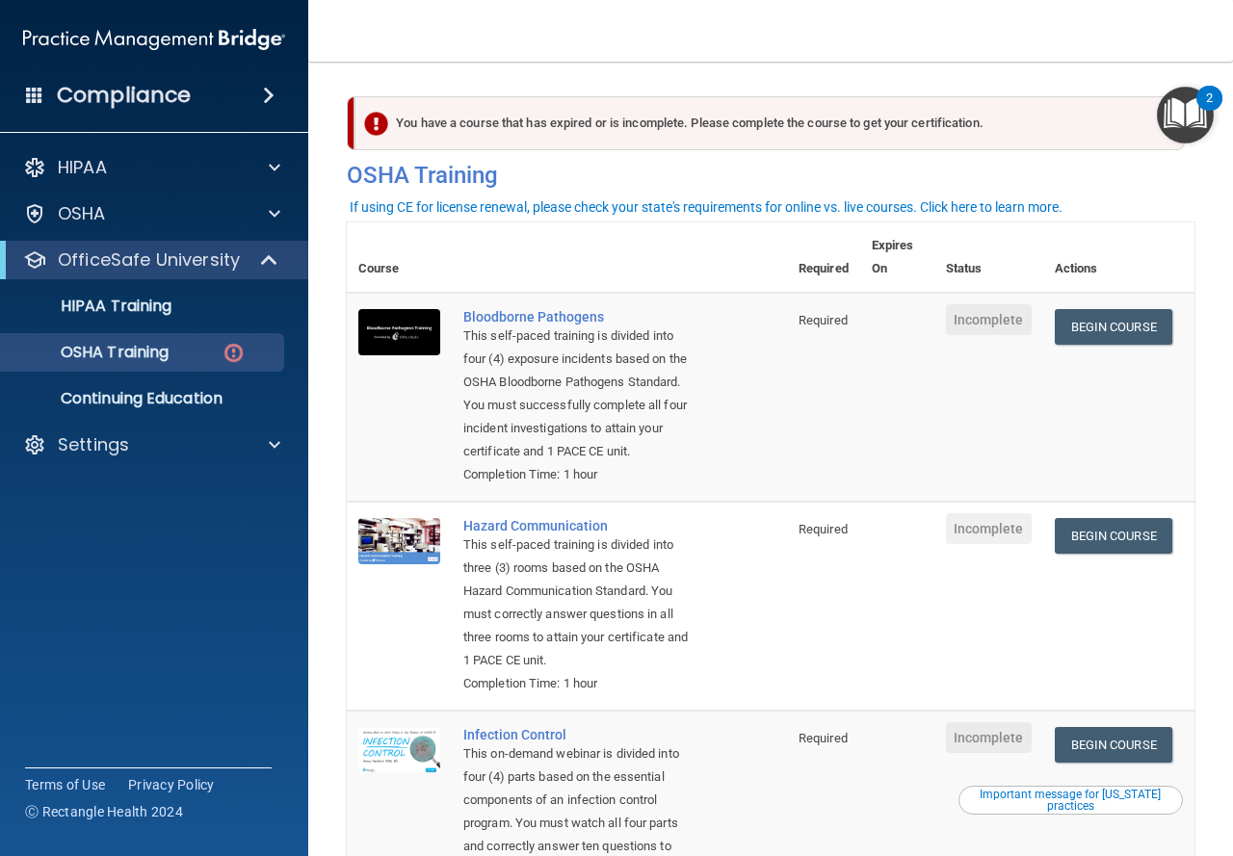
drag, startPoint x: 700, startPoint y: 200, endPoint x: 851, endPoint y: 207, distance: 151.3
click at [851, 207] on div "If using CE for license renewal, please check your state's requirements for onl…" at bounding box center [706, 206] width 713 height 13
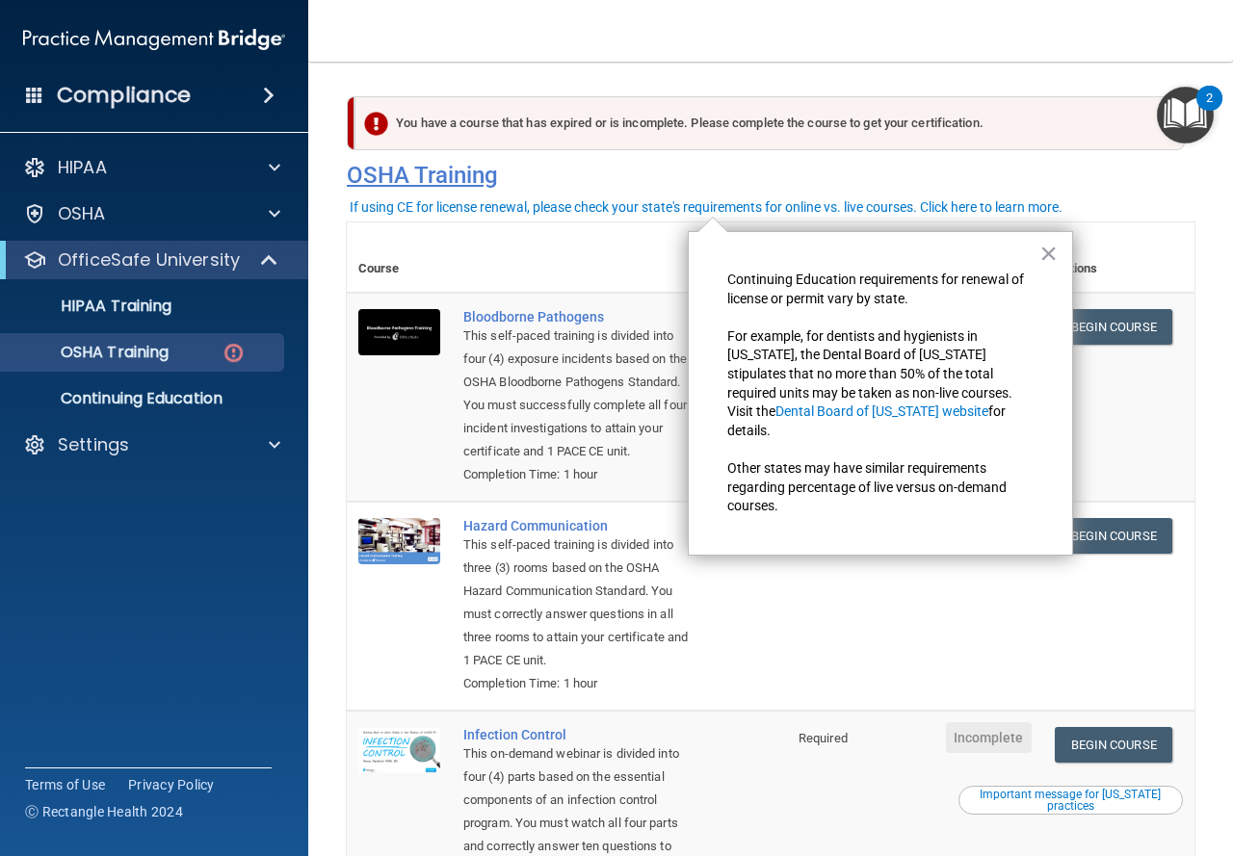
click at [750, 169] on h4 "OSHA Training" at bounding box center [770, 175] width 847 height 27
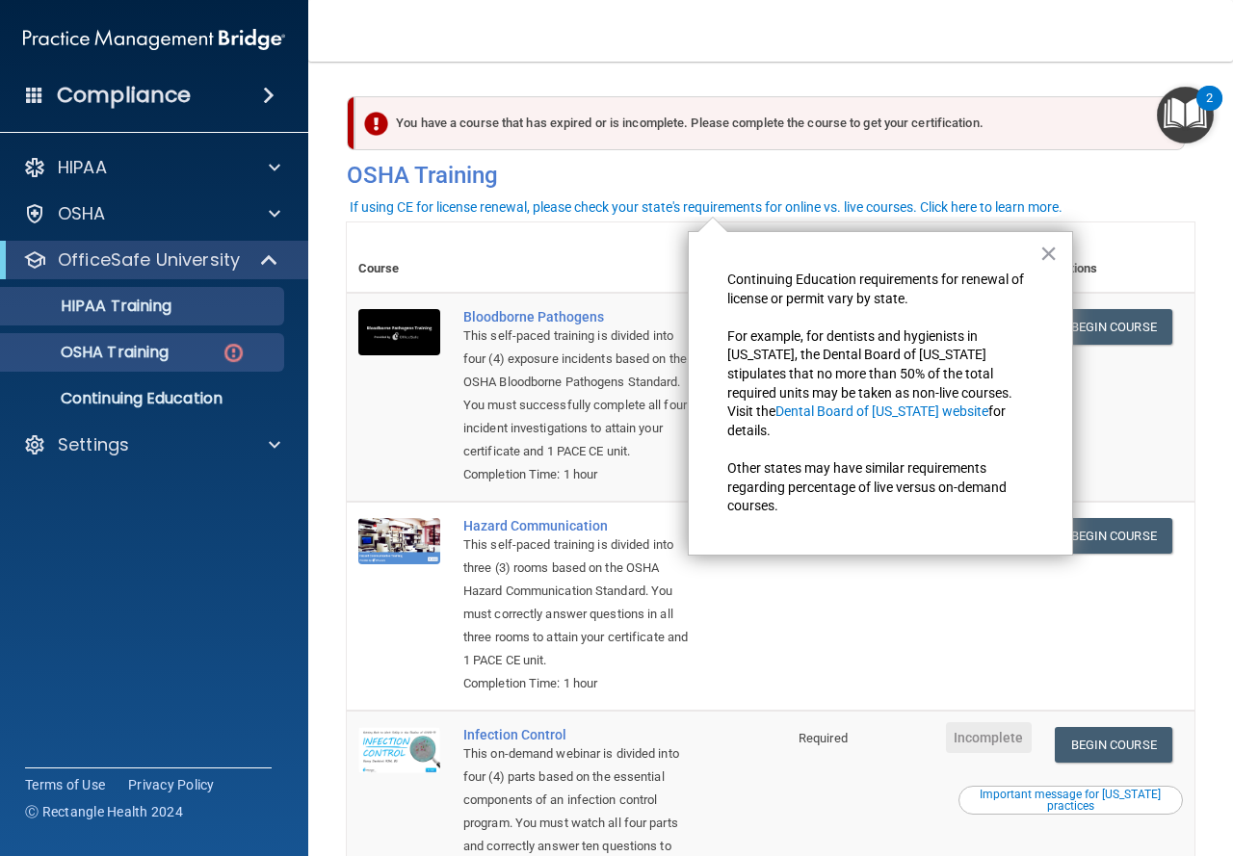
scroll to position [193, 0]
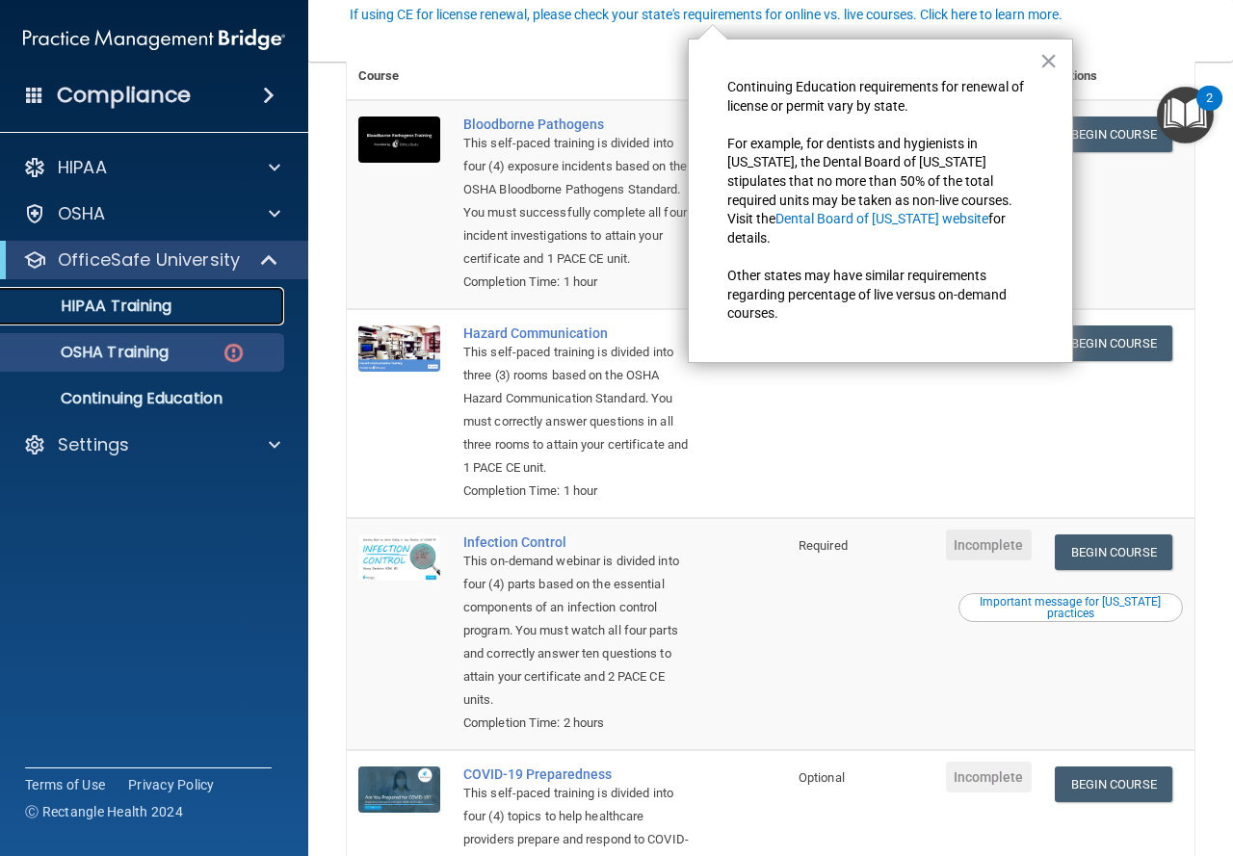
click at [106, 305] on p "HIPAA Training" at bounding box center [92, 306] width 159 height 19
